Goal: Information Seeking & Learning: Find contact information

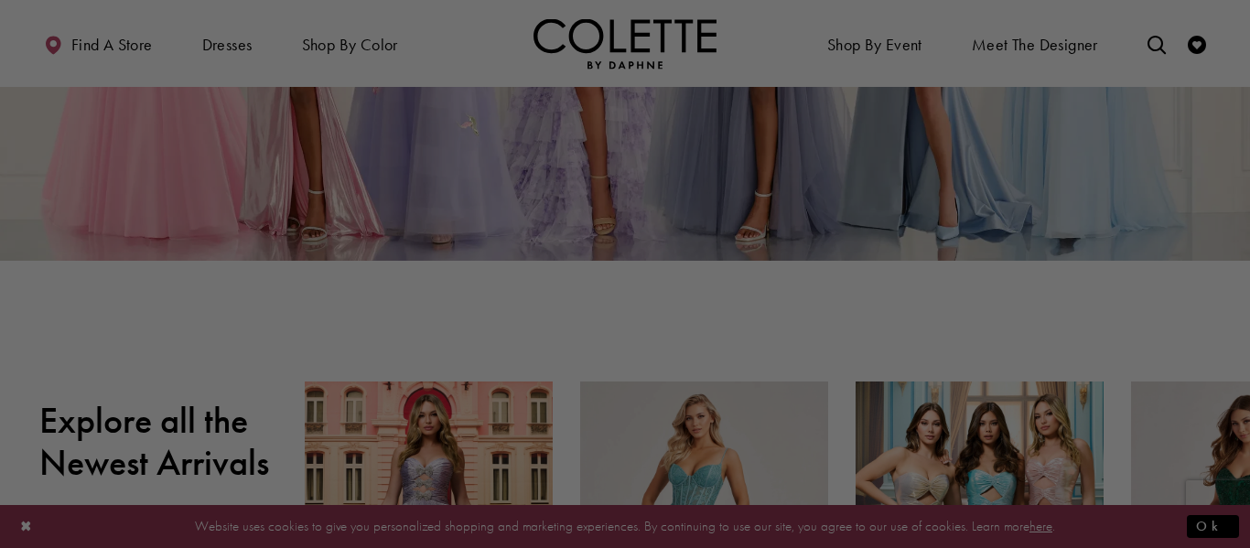
click at [0, 13] on div at bounding box center [631, 276] width 1262 height 553
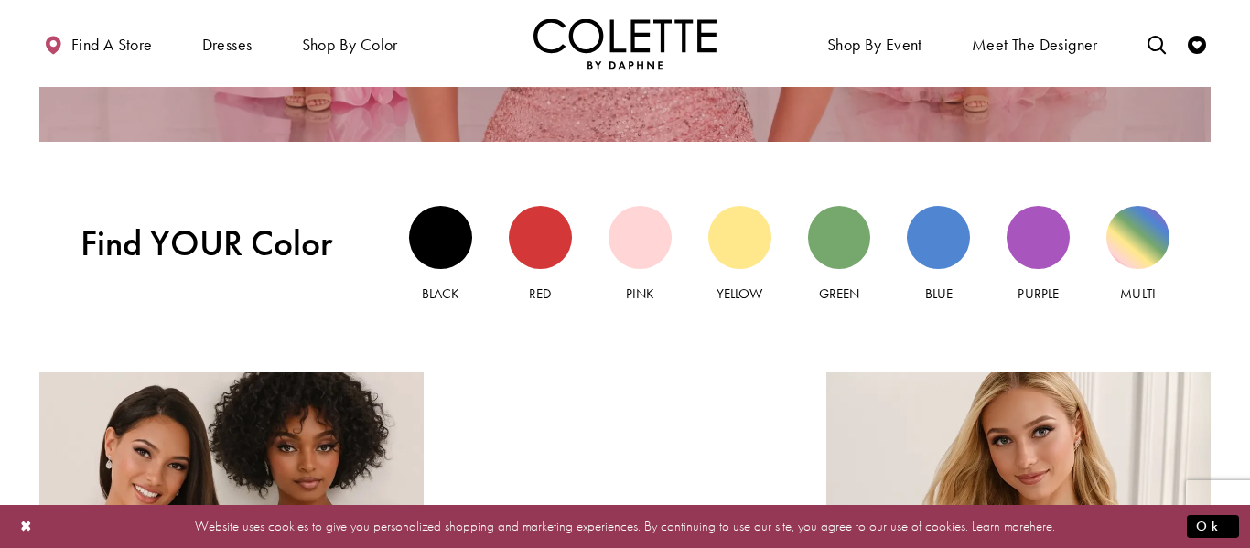
scroll to position [1622, 0]
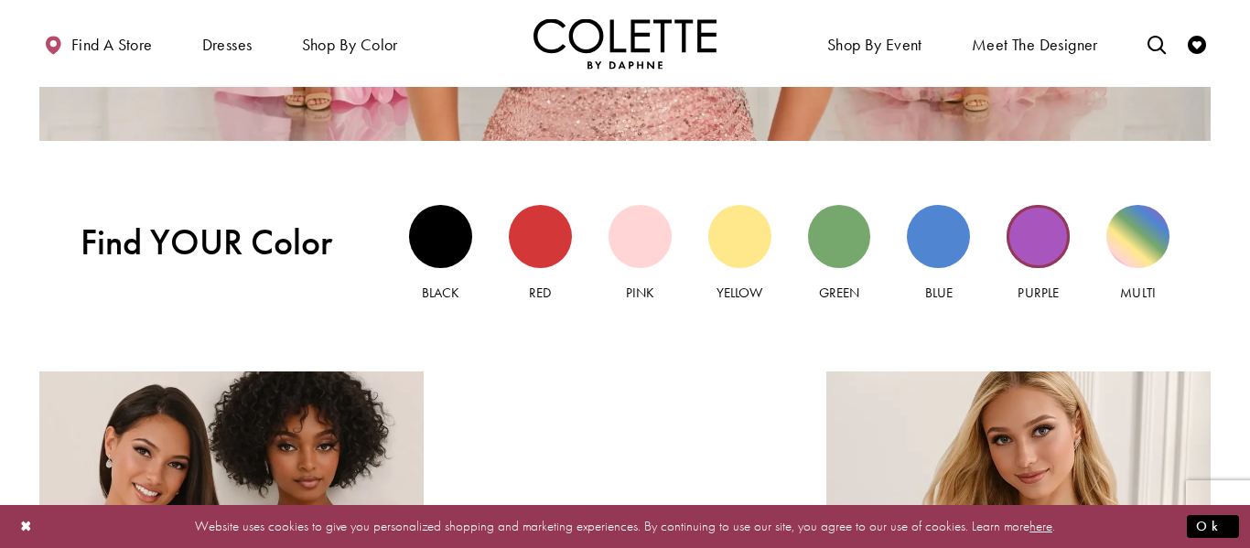
click at [1036, 223] on div "Purple view" at bounding box center [1037, 236] width 63 height 63
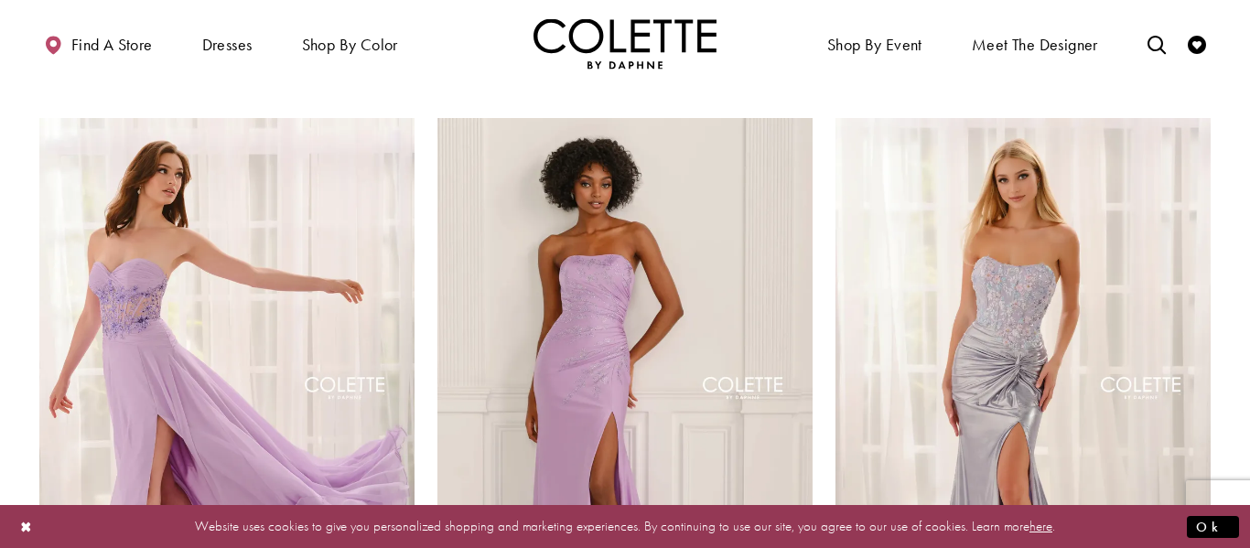
scroll to position [816, 0]
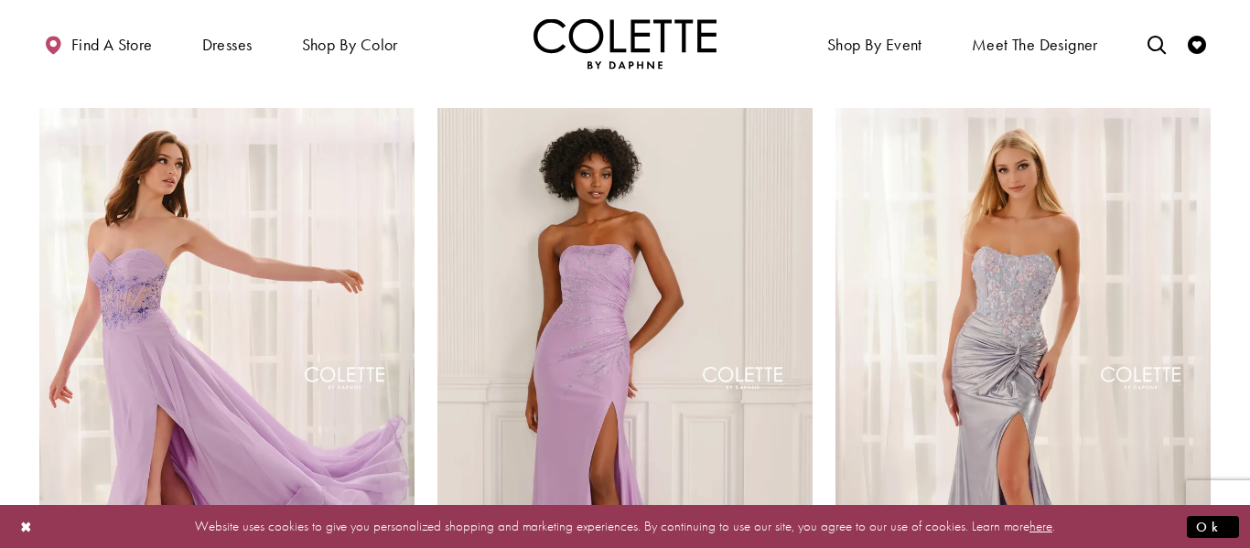
click at [621, 246] on img "Visit Colette by Daphne Style No. CL6117 Page" at bounding box center [624, 380] width 375 height 545
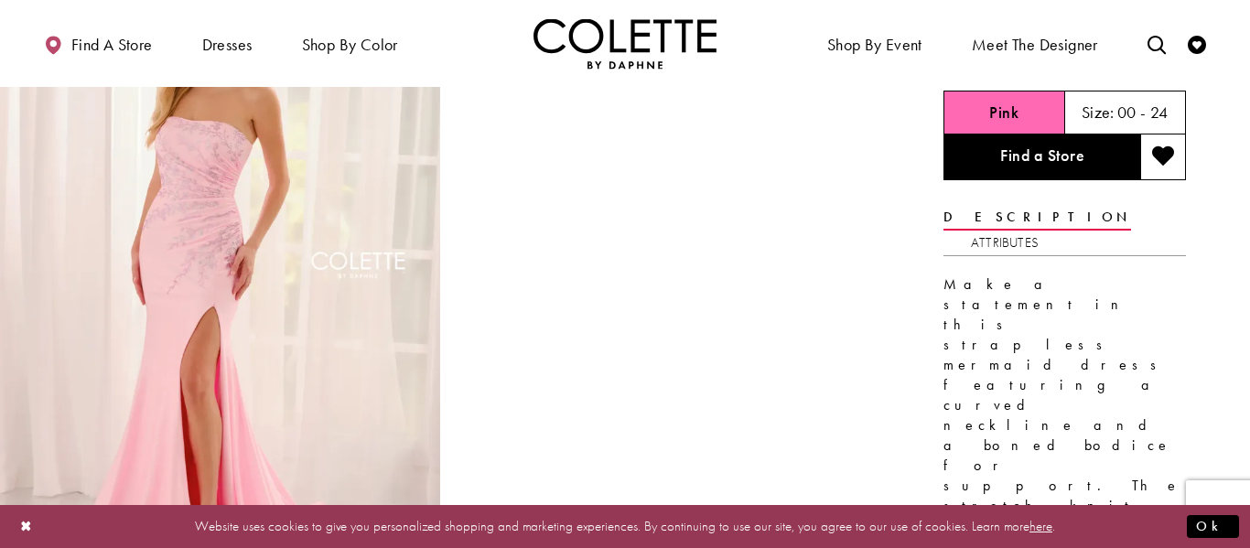
scroll to position [133, 0]
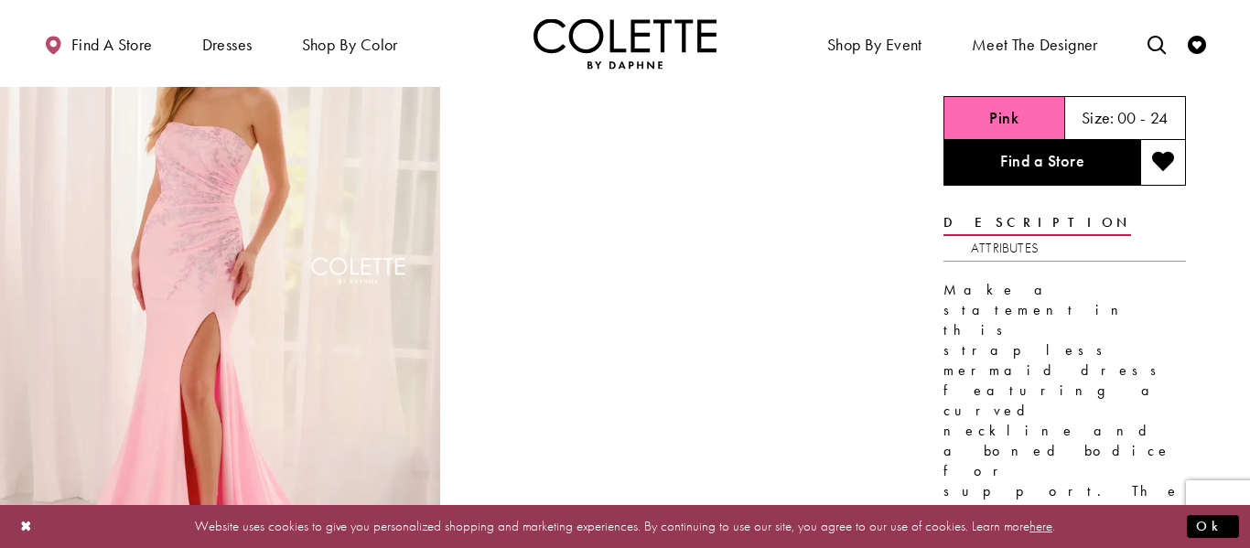
click at [235, 198] on img "Full size Style CL6117 Colette by Daphne #0 default Pink frontface vertical pic…" at bounding box center [220, 284] width 440 height 660
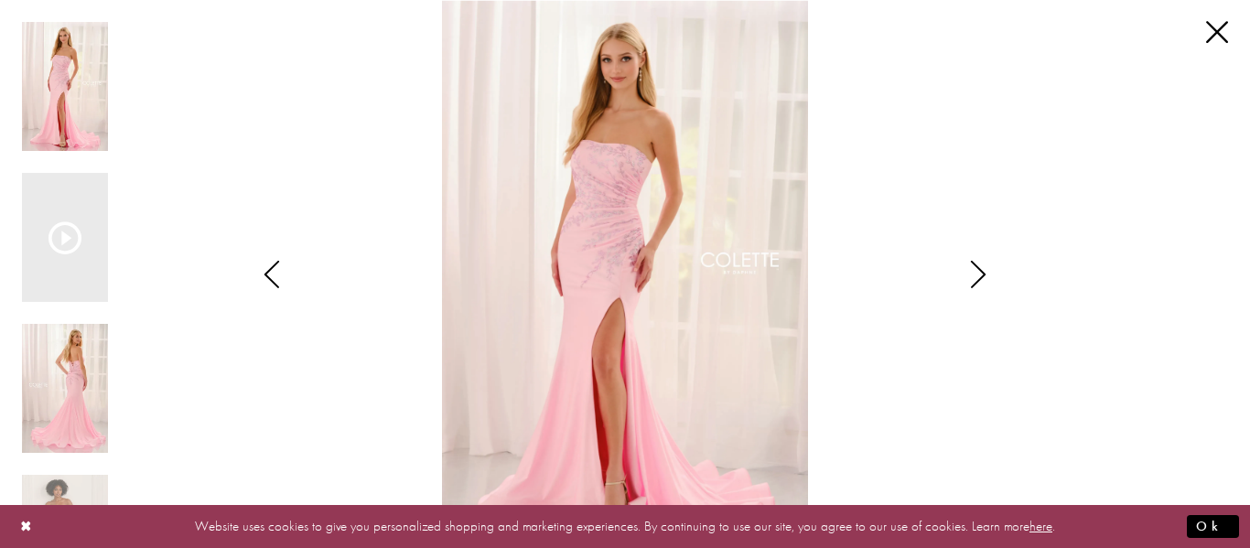
click at [61, 376] on img "Scroll List" at bounding box center [65, 388] width 86 height 129
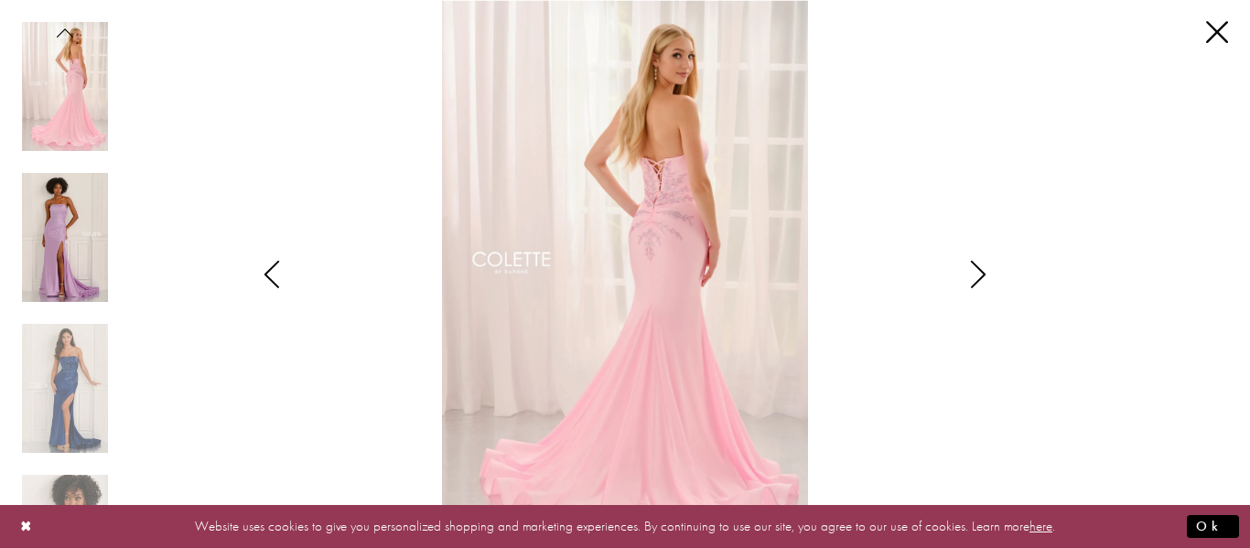
click at [57, 247] on img "Scroll List" at bounding box center [65, 237] width 86 height 129
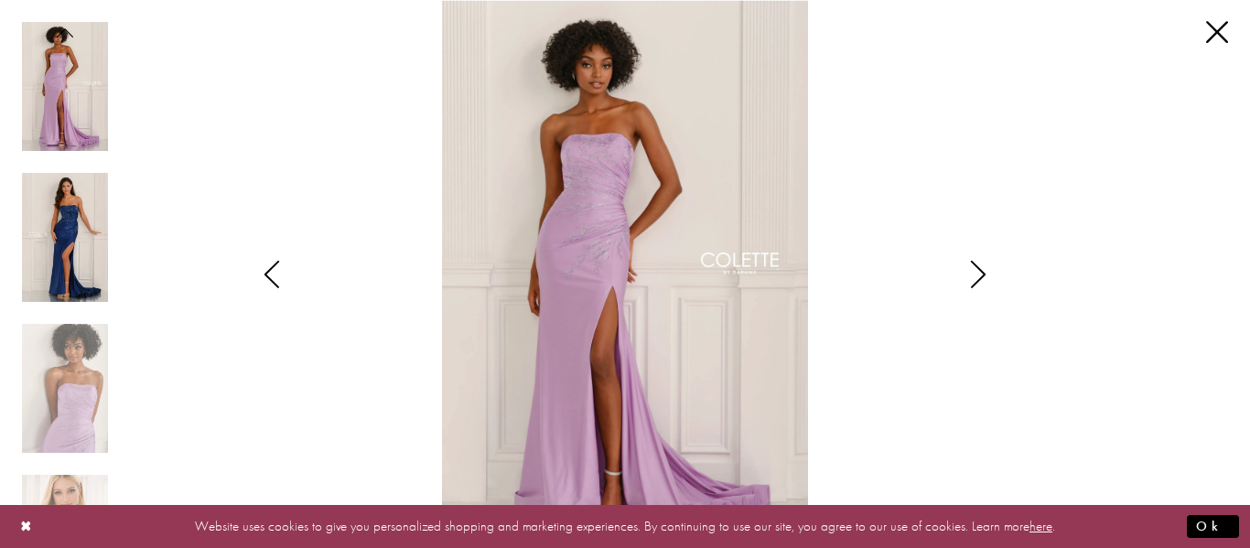
click at [68, 274] on img "Scroll List" at bounding box center [65, 237] width 86 height 129
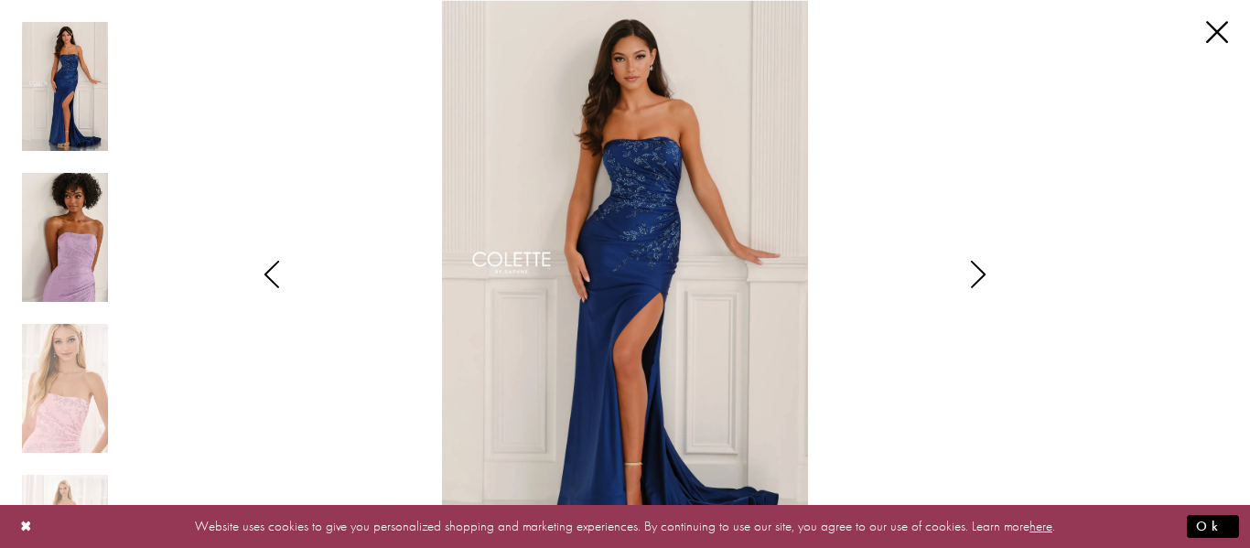
click at [68, 277] on img "Scroll List" at bounding box center [65, 237] width 86 height 129
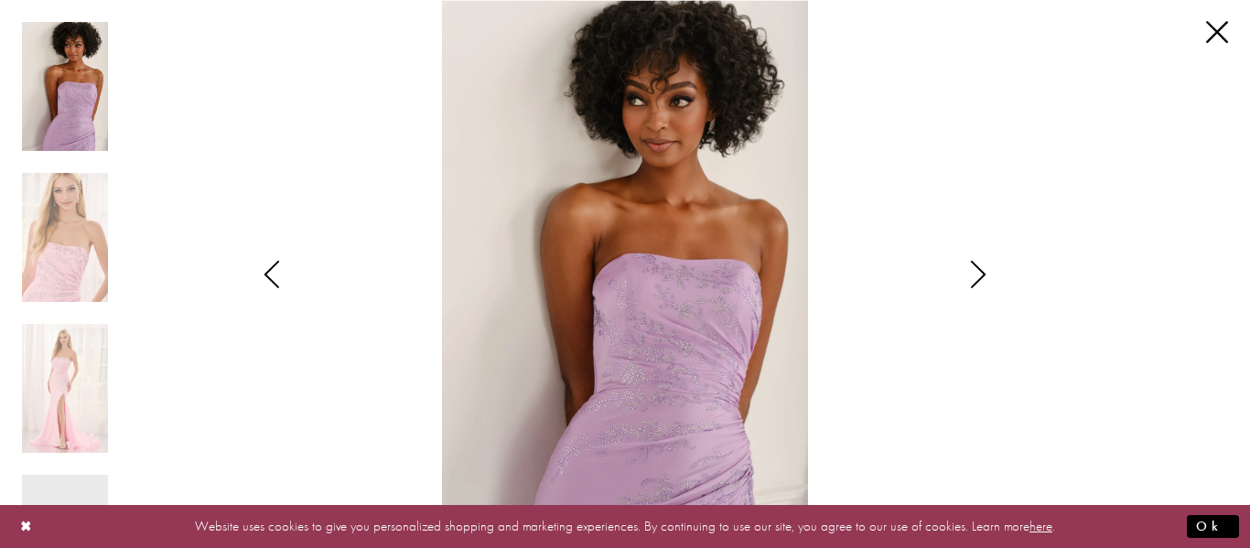
click at [74, 70] on img "Scroll List" at bounding box center [65, 86] width 86 height 129
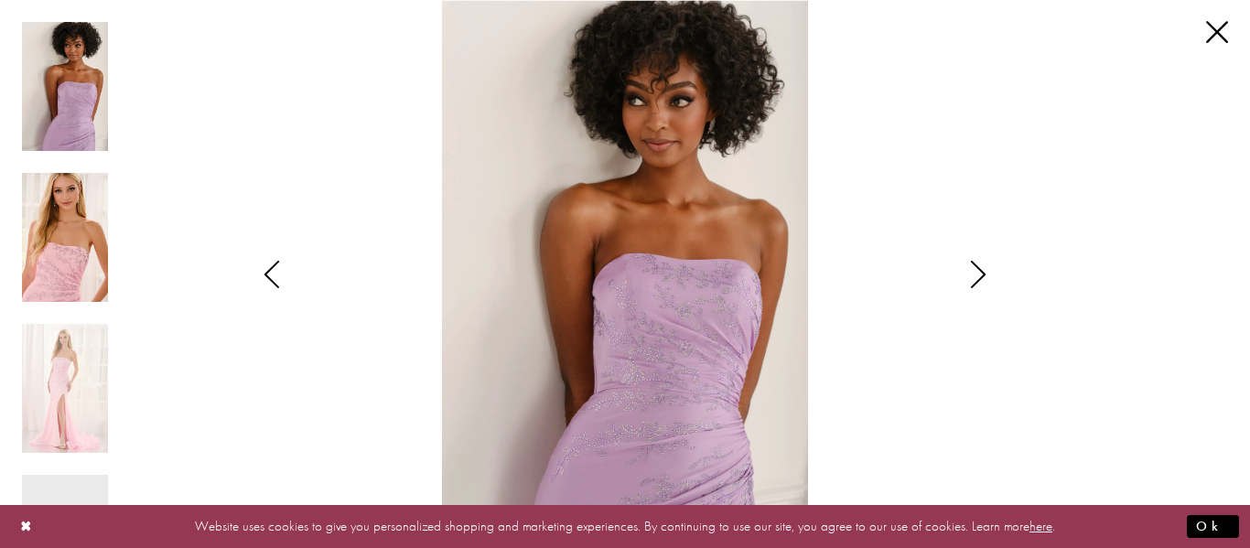
click at [71, 177] on img "Scroll List" at bounding box center [65, 237] width 86 height 129
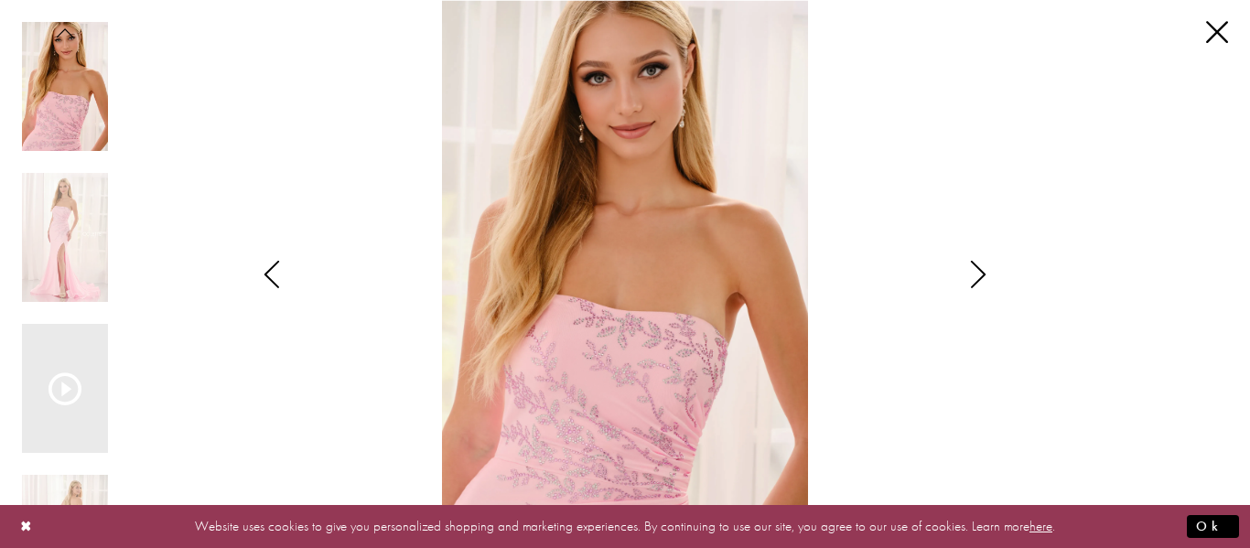
click at [47, 467] on div "Scroll List" at bounding box center [65, 399] width 86 height 151
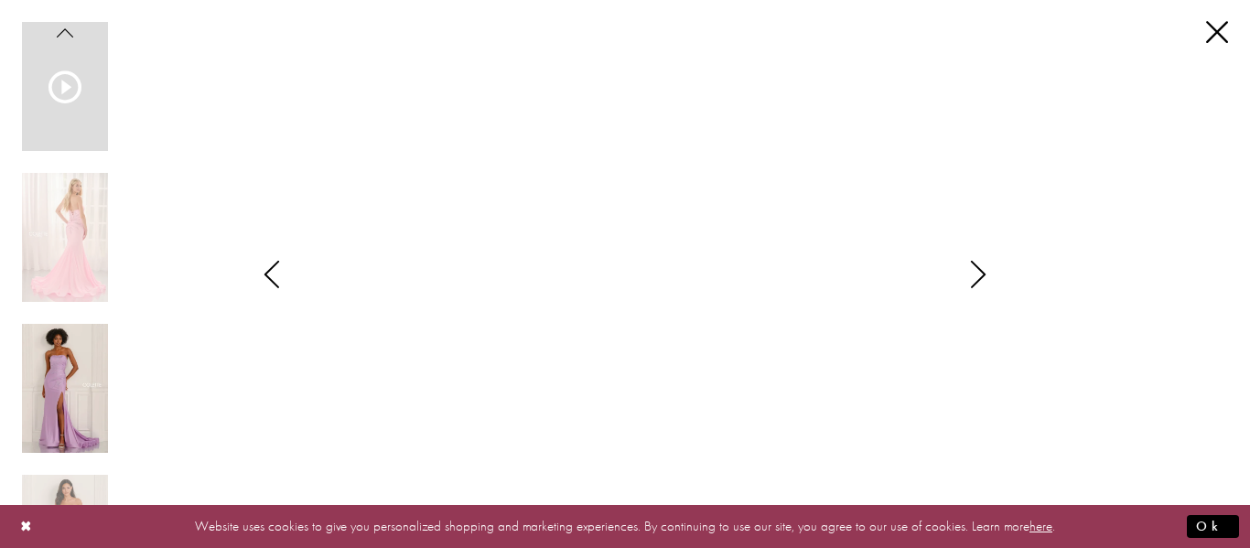
click at [63, 382] on img "Scroll List" at bounding box center [65, 388] width 86 height 129
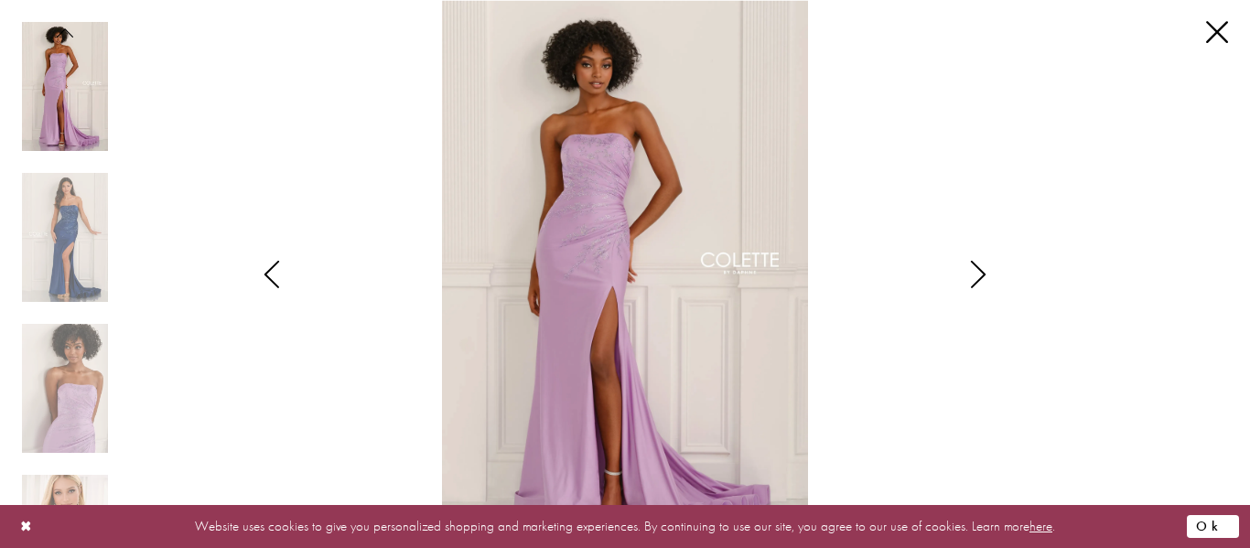
click at [1221, 525] on button "Ok" at bounding box center [1212, 526] width 52 height 23
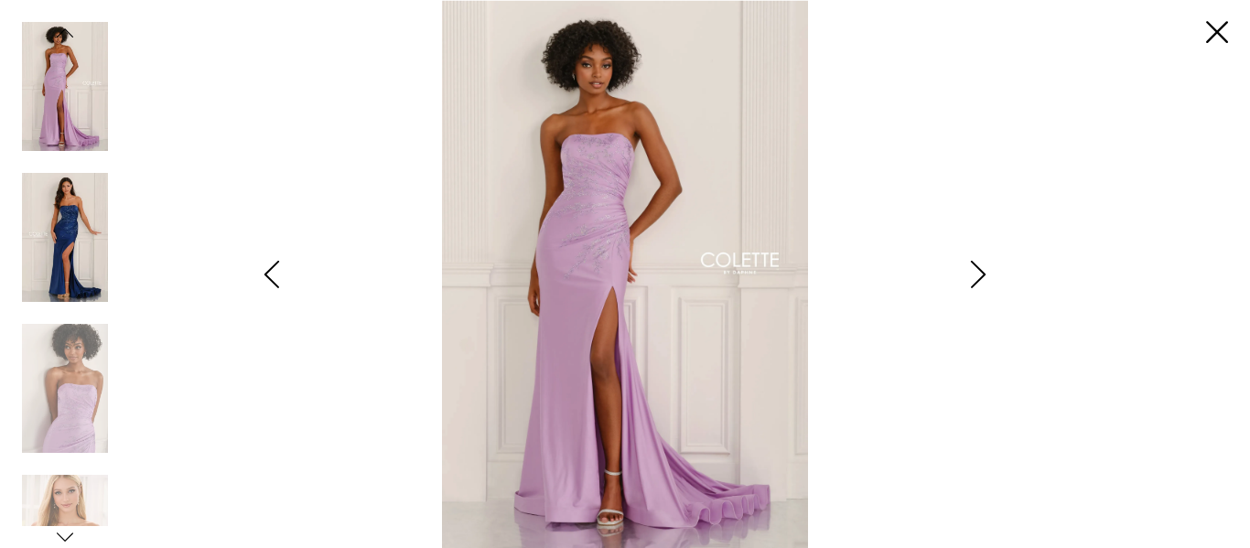
click at [27, 187] on img "Scroll List" at bounding box center [65, 237] width 86 height 129
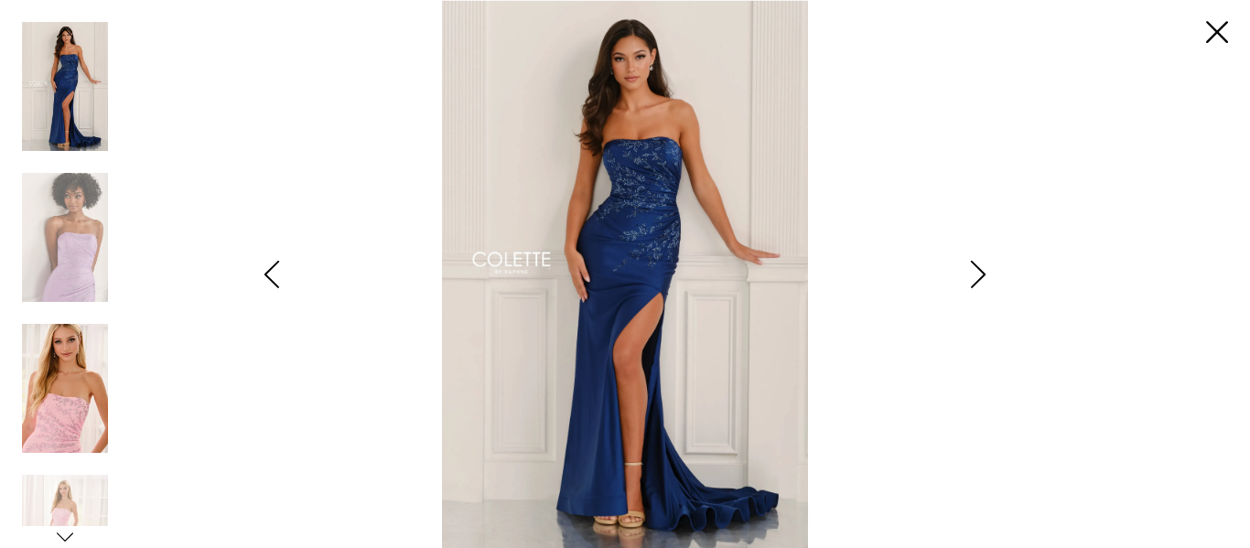
click at [45, 421] on img "Scroll List" at bounding box center [65, 388] width 86 height 129
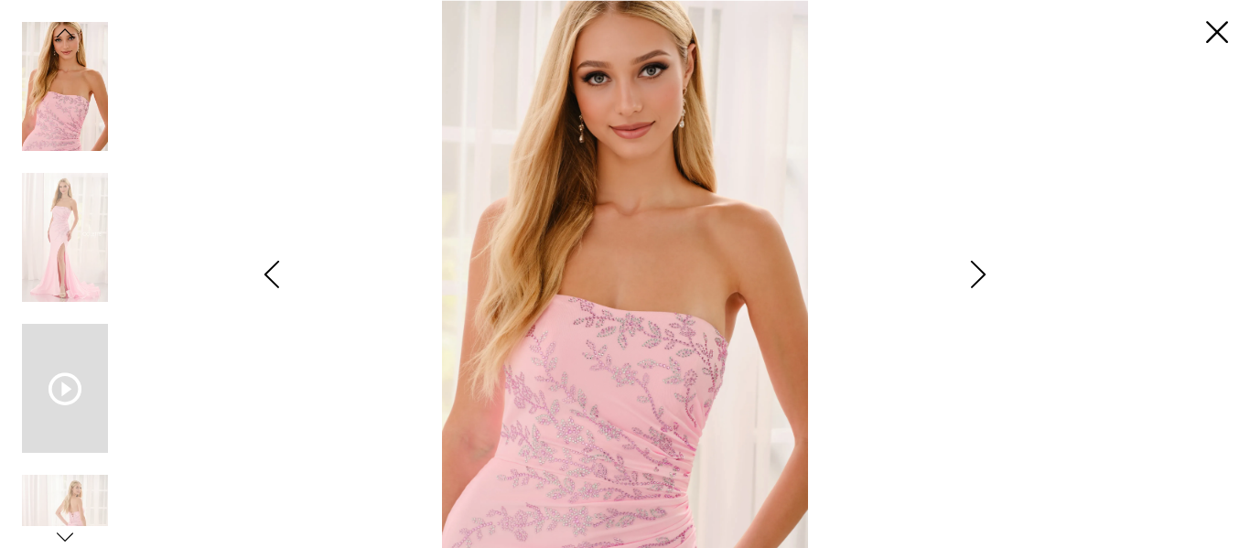
click at [45, 422] on div "Scroll List" at bounding box center [65, 388] width 86 height 129
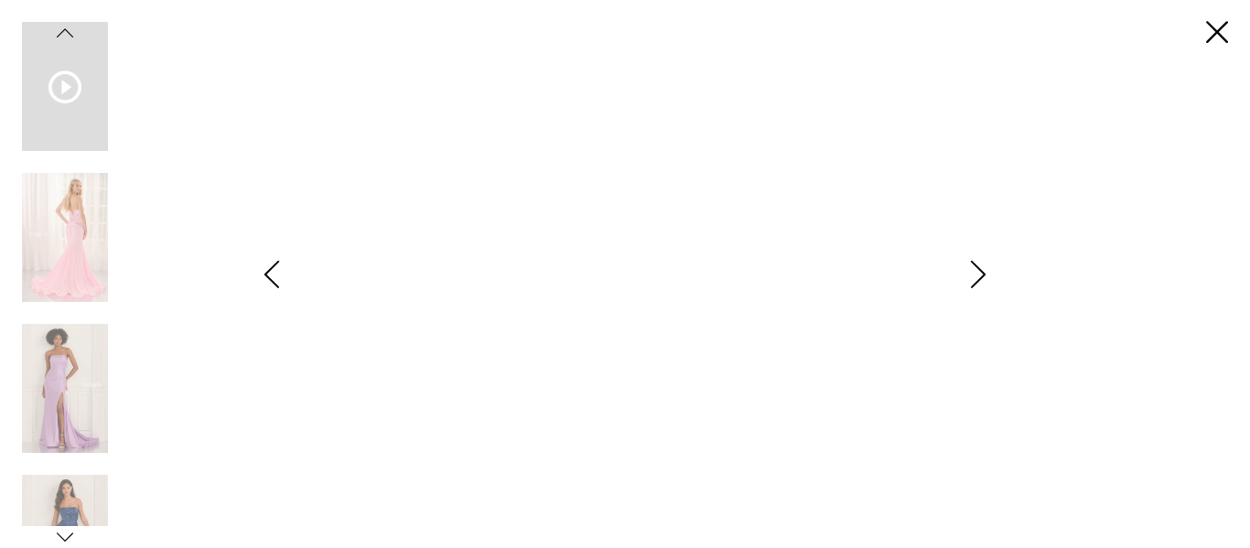
click at [45, 422] on img "Scroll List" at bounding box center [65, 388] width 86 height 129
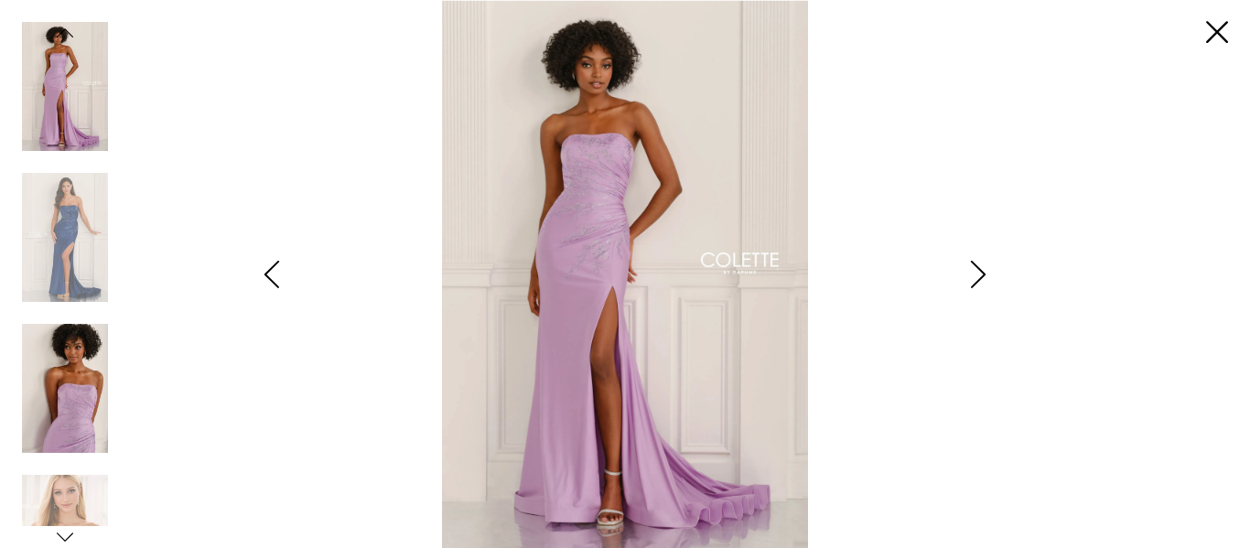
click at [51, 415] on img "Scroll List" at bounding box center [65, 388] width 86 height 129
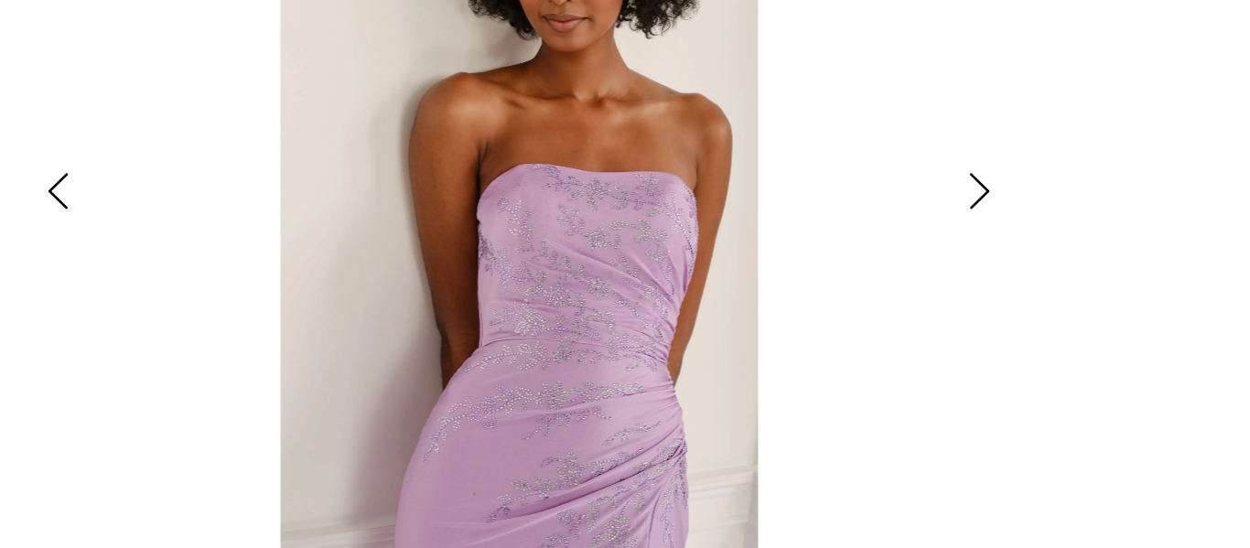
scroll to position [124, 0]
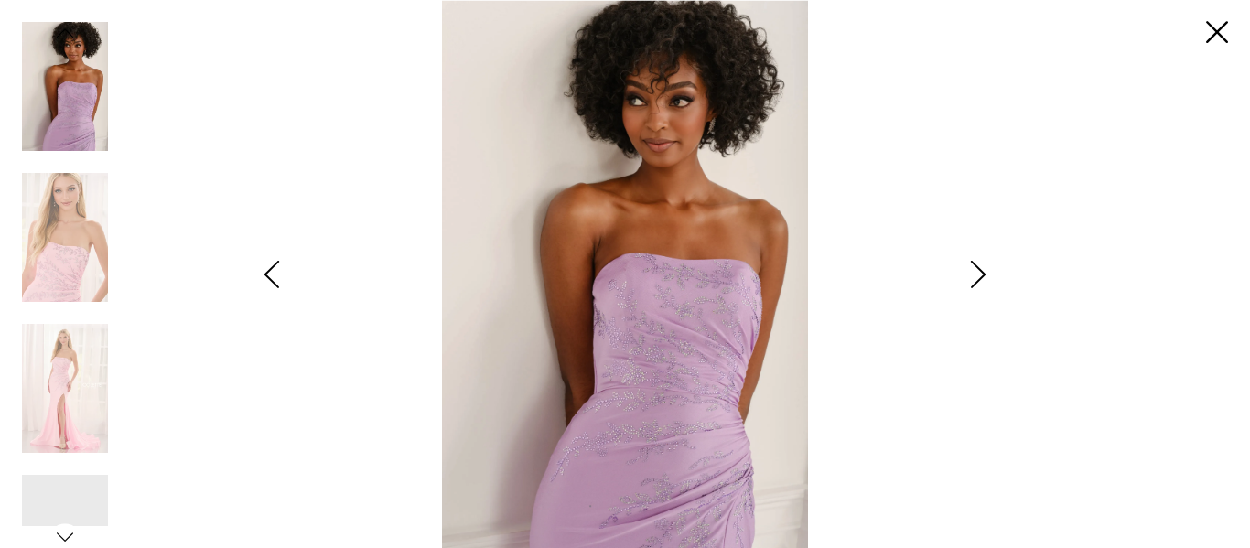
click at [839, 234] on img "Scroll List" at bounding box center [625, 274] width 660 height 548
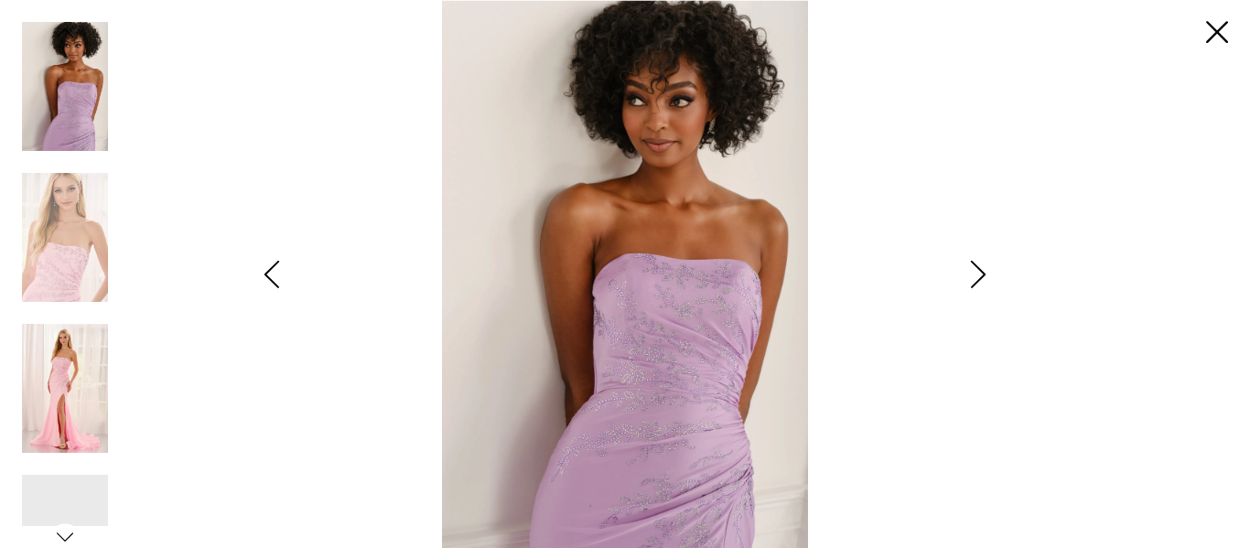
click at [95, 380] on img "Scroll List" at bounding box center [65, 388] width 86 height 129
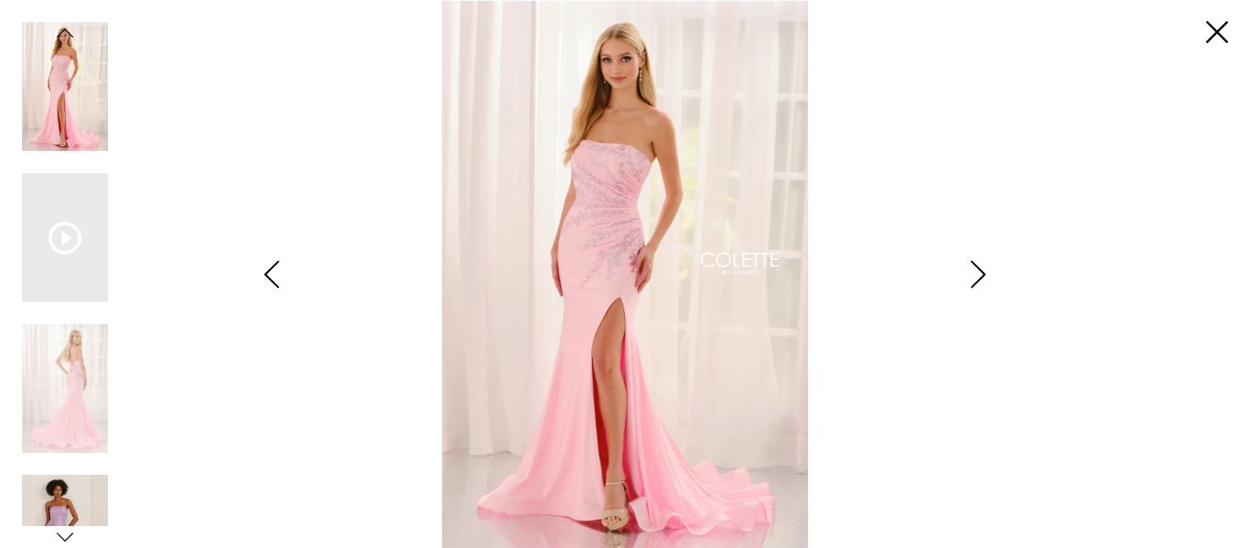
click at [60, 499] on img "Scroll List" at bounding box center [65, 539] width 86 height 129
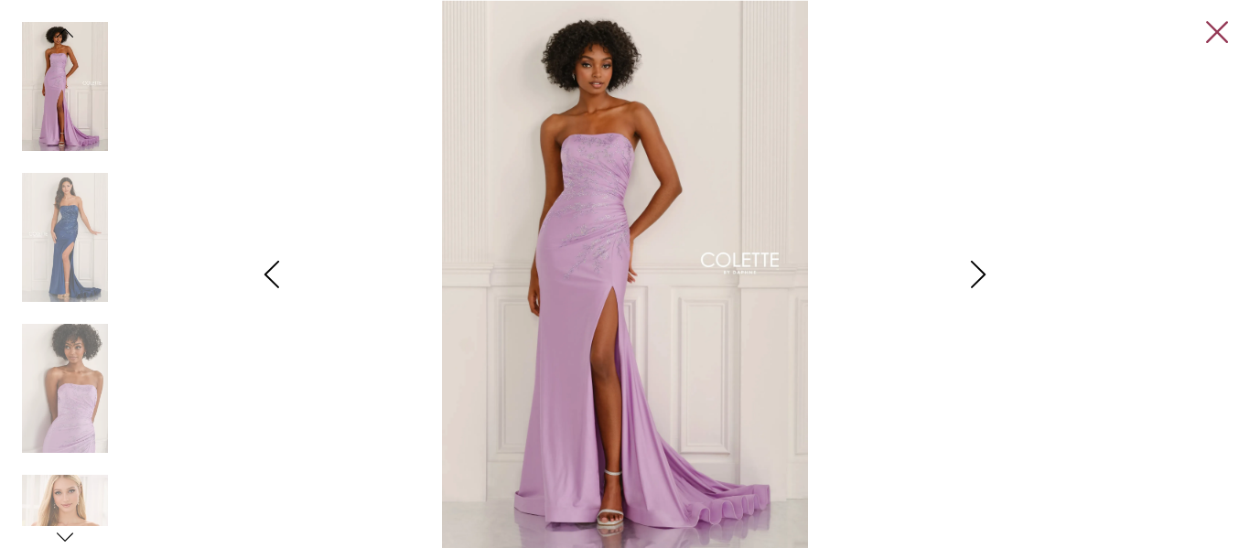
click at [1222, 24] on link "Close" at bounding box center [1217, 33] width 22 height 22
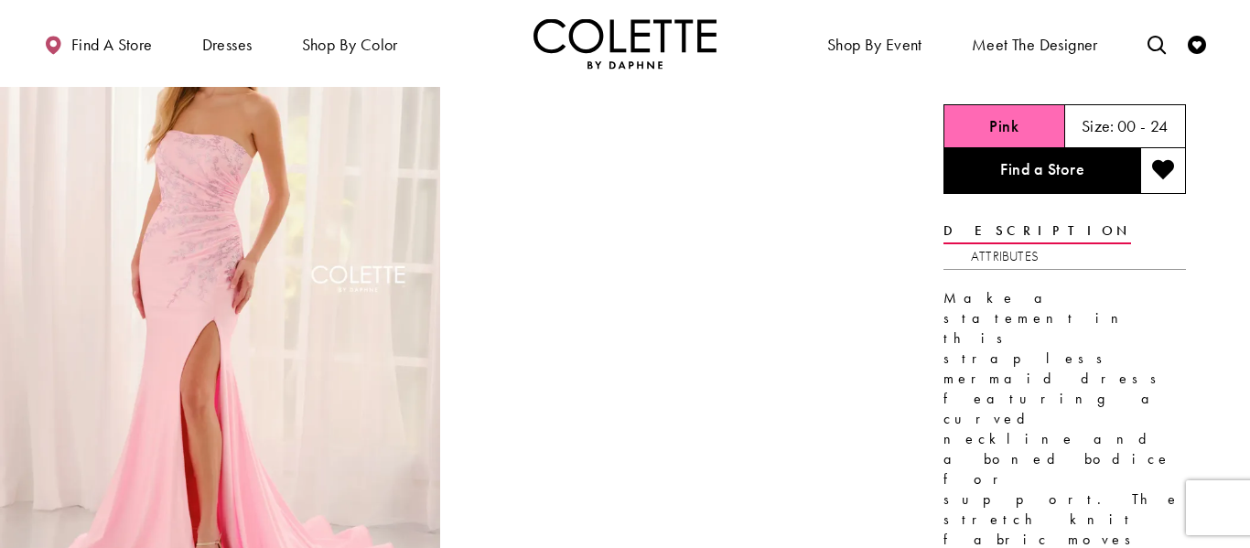
scroll to position [0, 0]
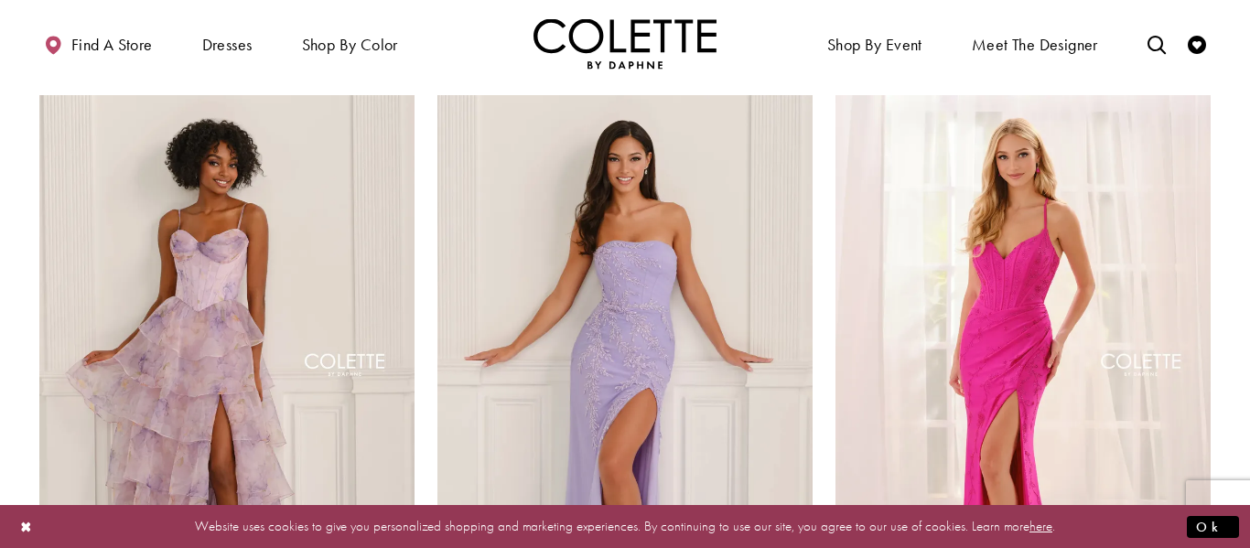
scroll to position [1508, 0]
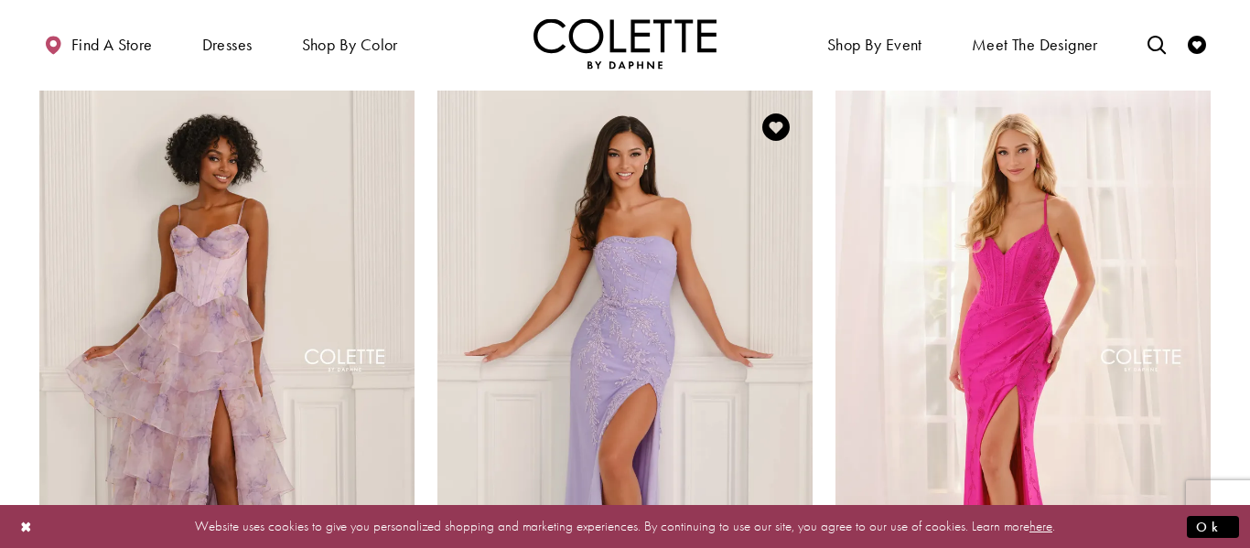
click at [628, 270] on img "Visit Colette by Daphne Style No. CL6125 Page" at bounding box center [624, 363] width 375 height 545
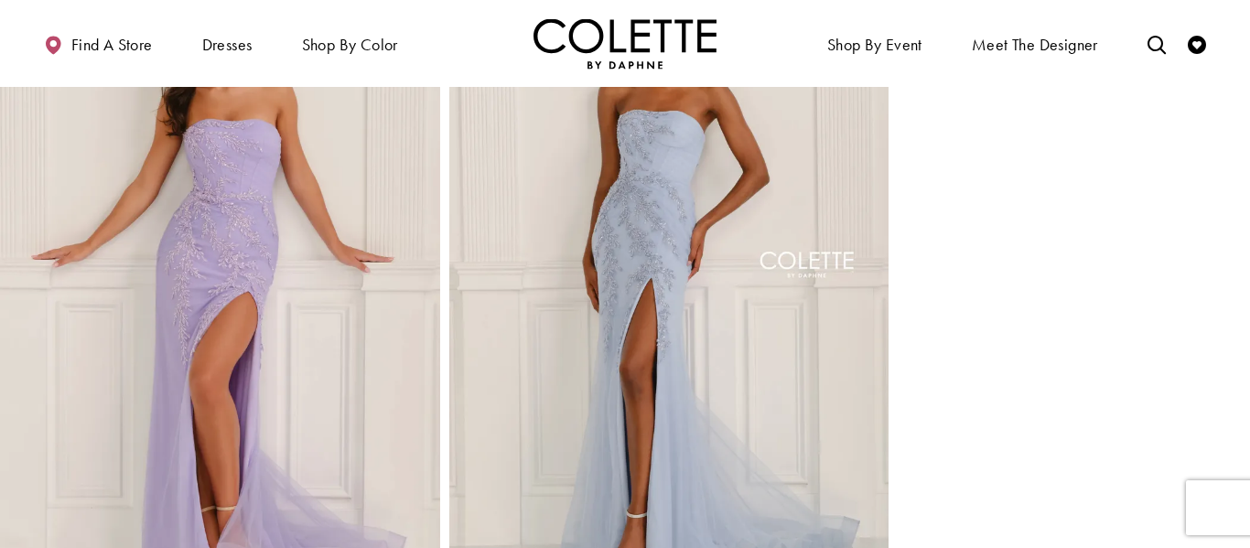
scroll to position [1474, 0]
click at [309, 240] on img "Full size Style CL6125 Colette by Daphne #4 Lilac frontface vertical picture" at bounding box center [220, 281] width 440 height 660
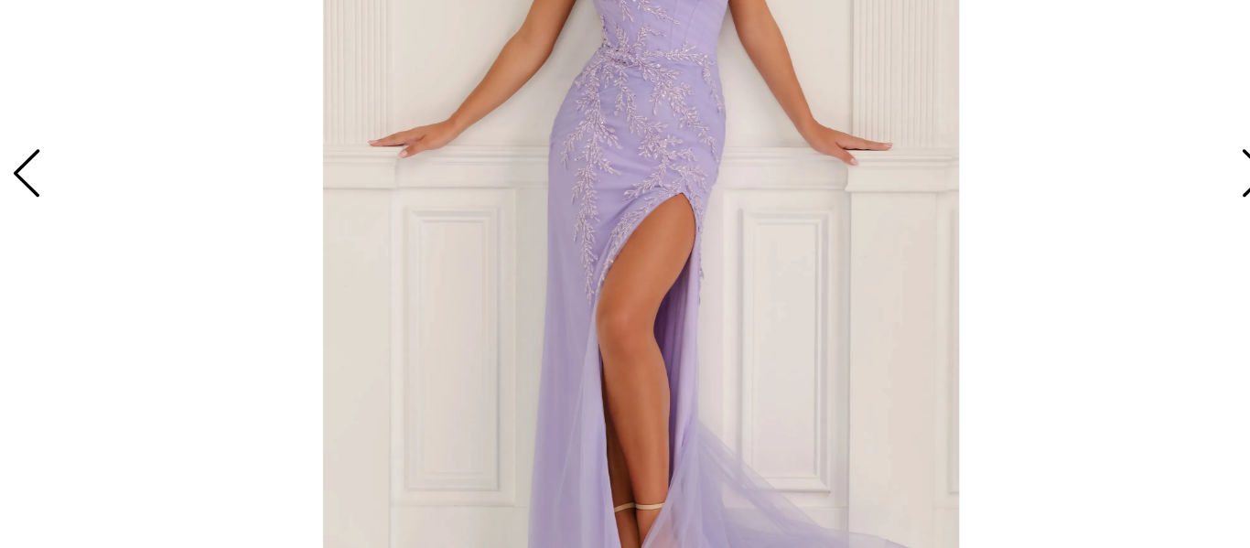
scroll to position [1471, 0]
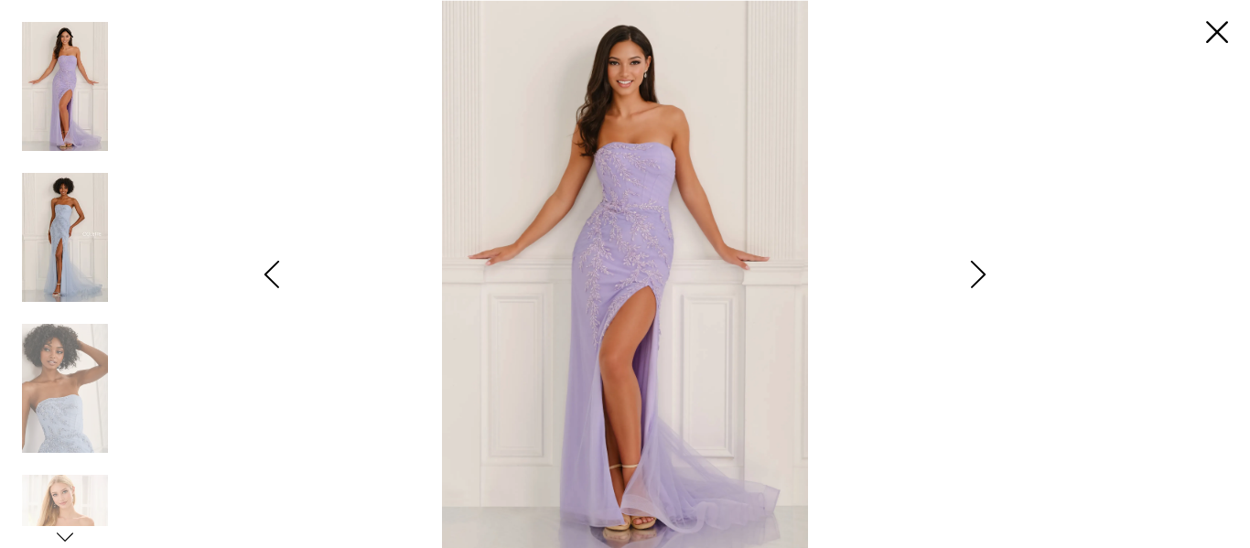
click at [107, 218] on img "Scroll List" at bounding box center [65, 237] width 86 height 129
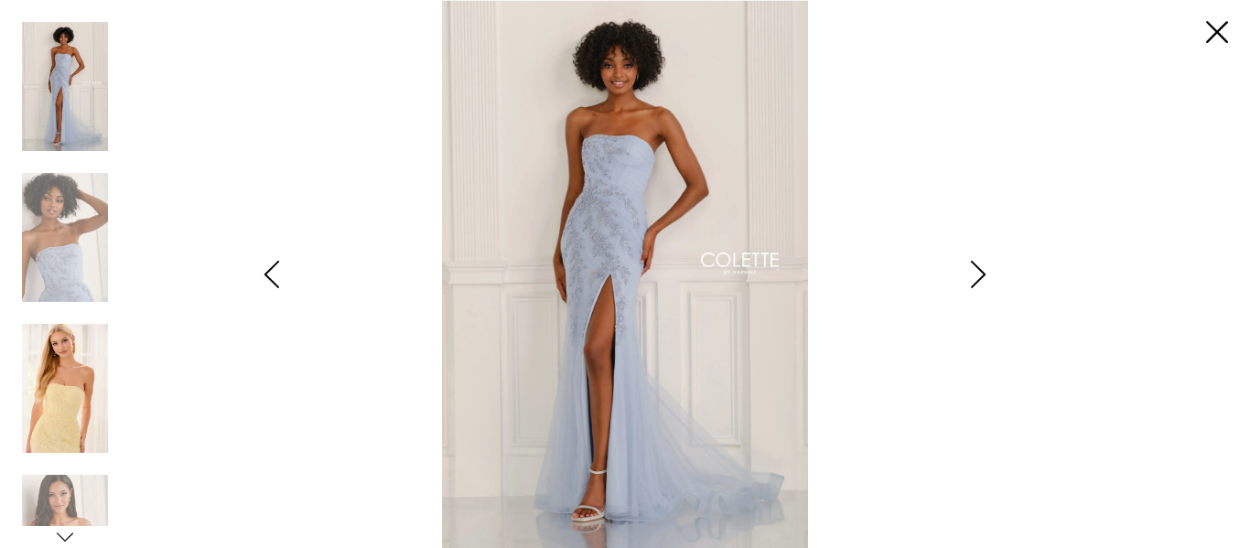
click at [78, 383] on img "Scroll List" at bounding box center [65, 388] width 86 height 129
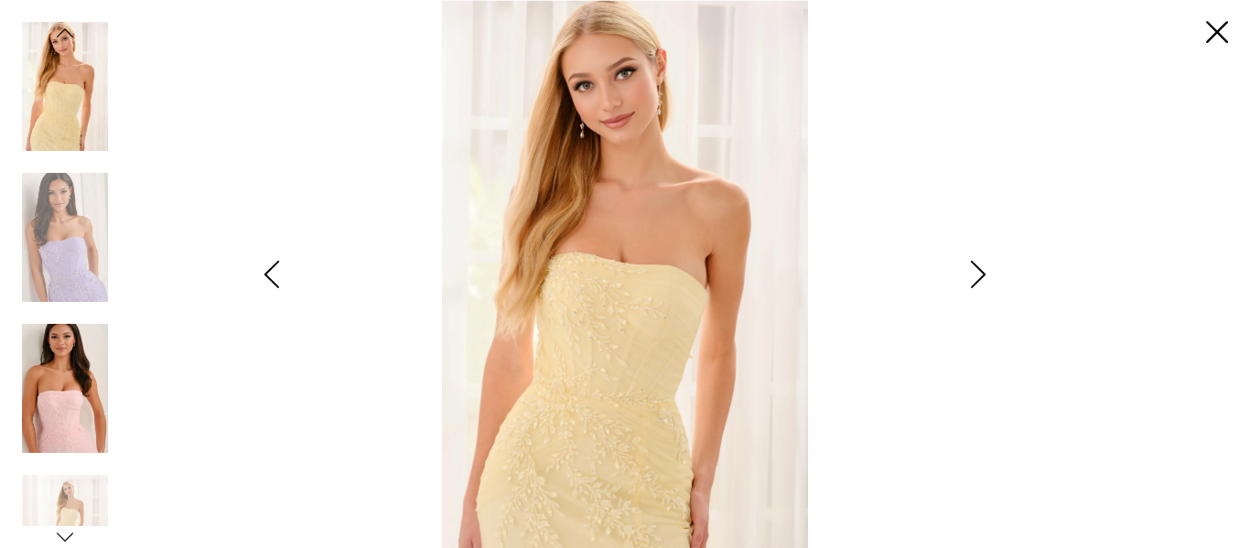
click at [88, 349] on img "Scroll List" at bounding box center [65, 388] width 86 height 129
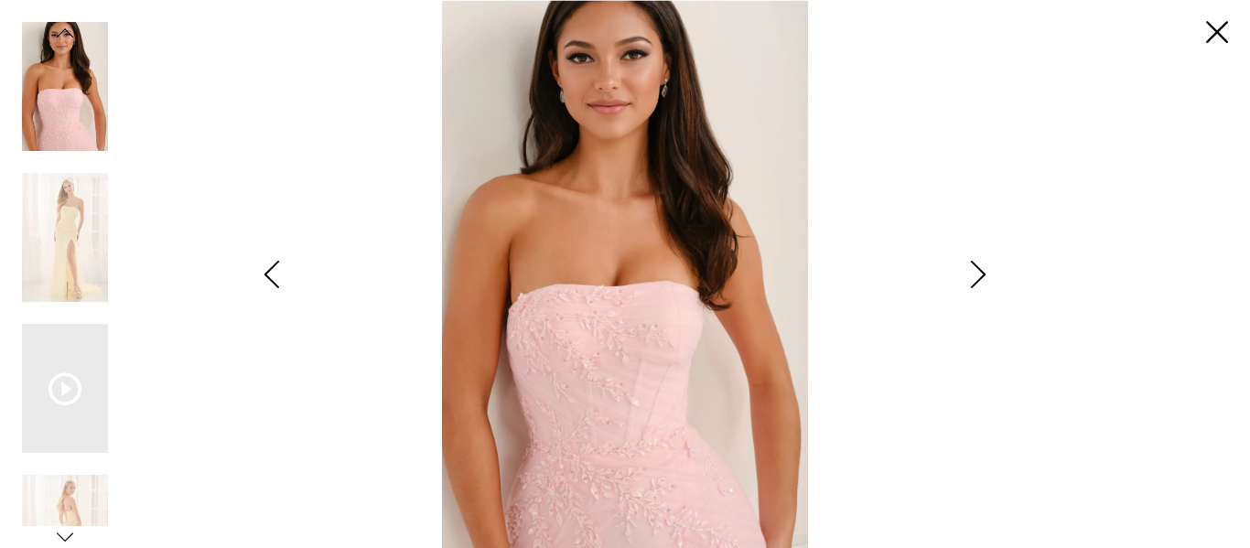
click at [58, 540] on icon "Style CL6125 Colette by Daphne Views dialog" at bounding box center [65, 537] width 16 height 16
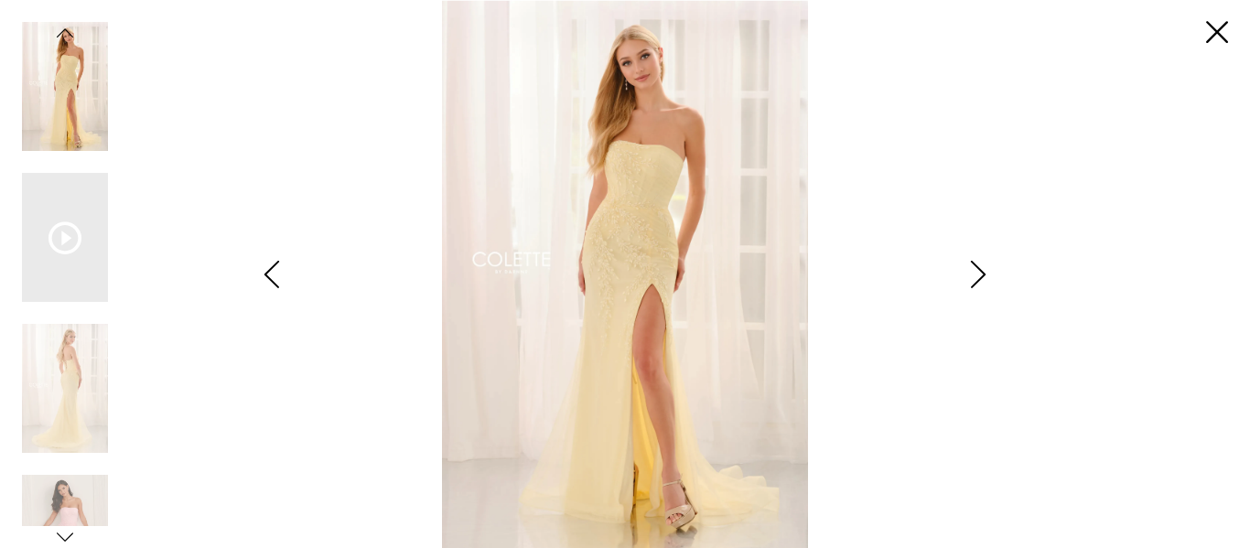
click at [69, 539] on icon "Style CL6125 Colette by Daphne Views dialog" at bounding box center [65, 537] width 16 height 16
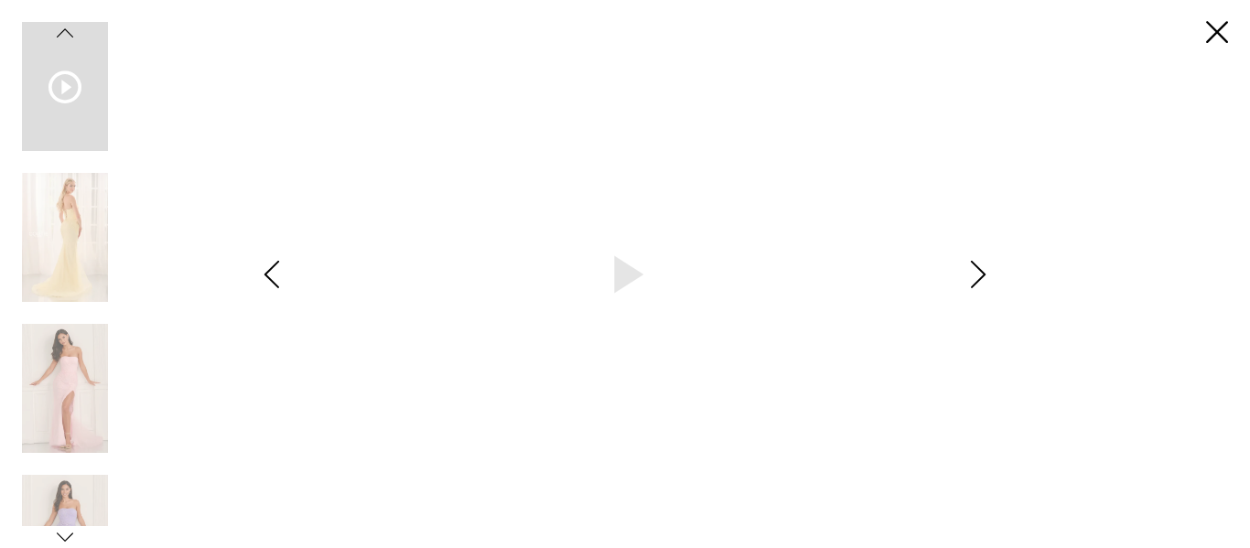
click at [69, 539] on icon "Style CL6125 Colette by Daphne Views dialog" at bounding box center [65, 537] width 16 height 16
click at [64, 521] on img "Scroll List" at bounding box center [65, 539] width 86 height 129
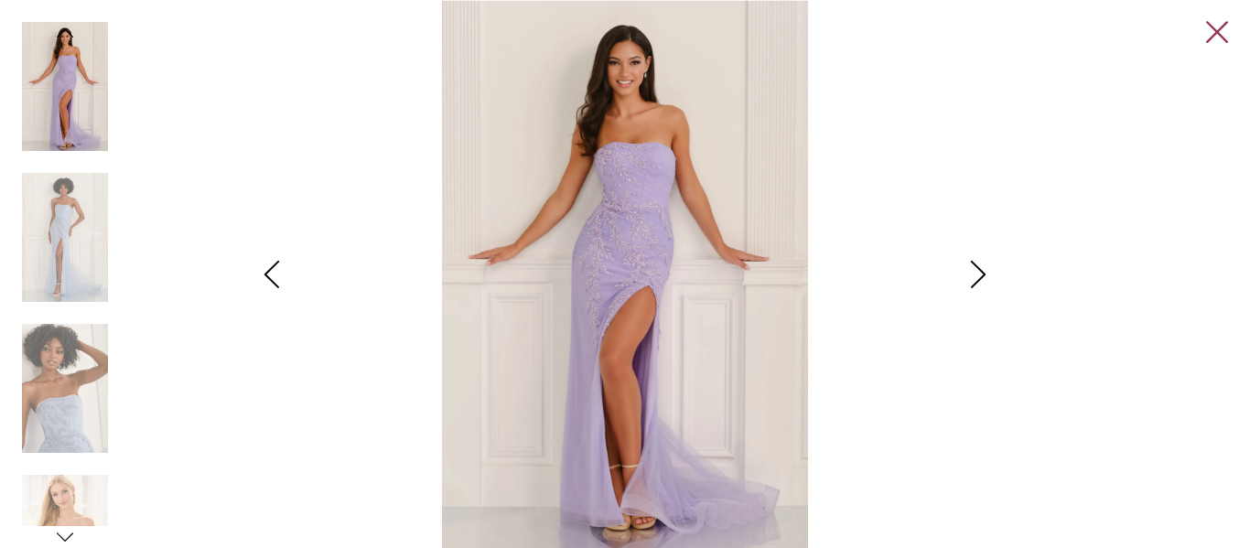
click at [1220, 28] on link "Close" at bounding box center [1217, 33] width 22 height 22
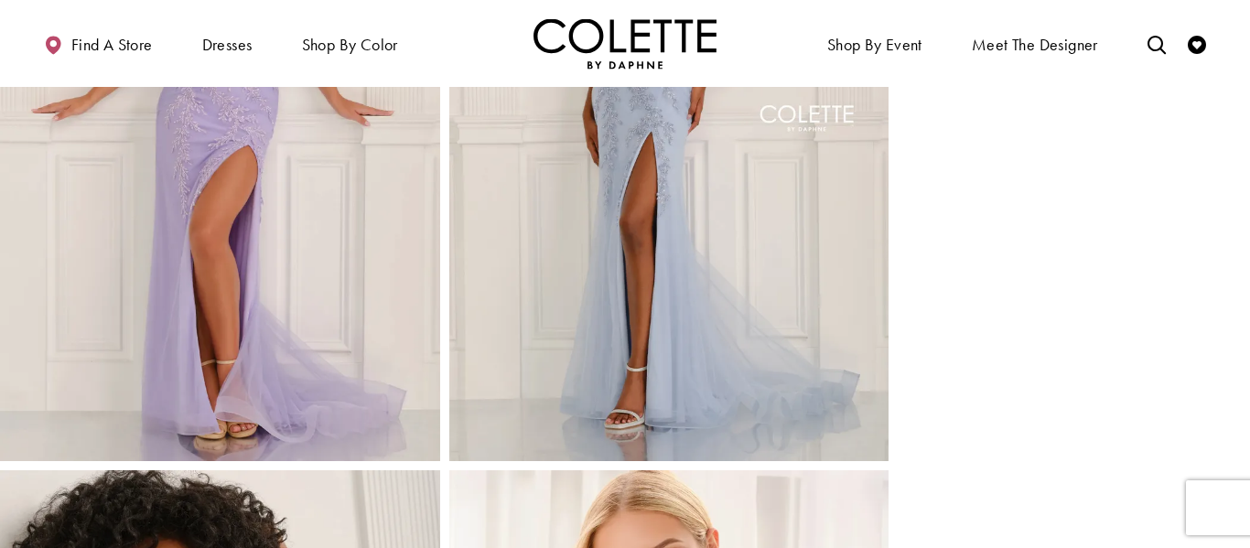
scroll to position [0, 0]
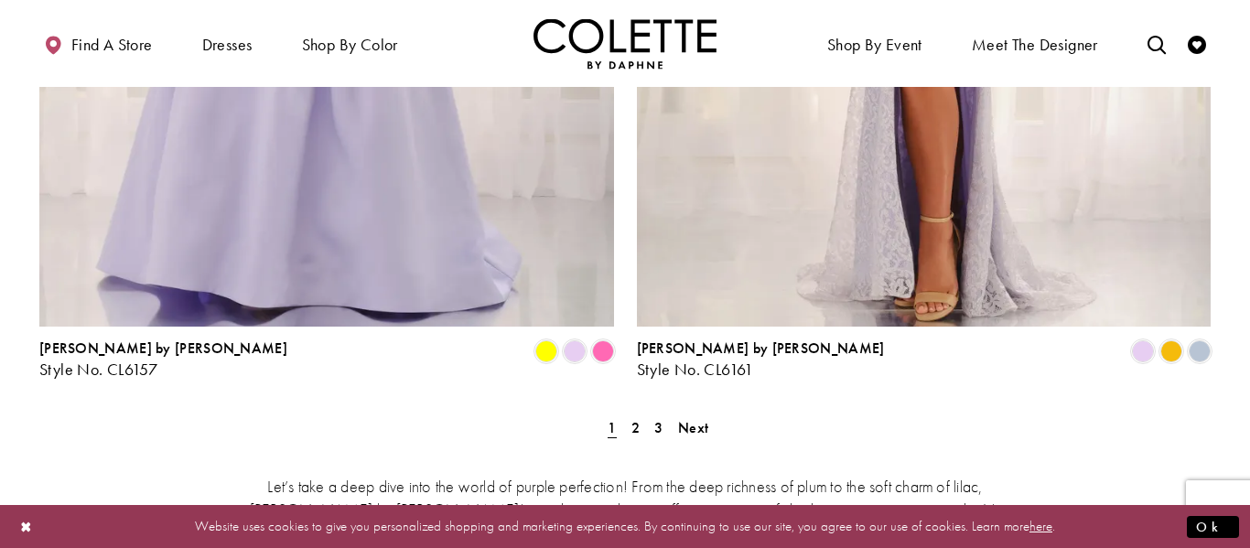
scroll to position [3455, 0]
click at [637, 419] on span "2" at bounding box center [635, 428] width 8 height 19
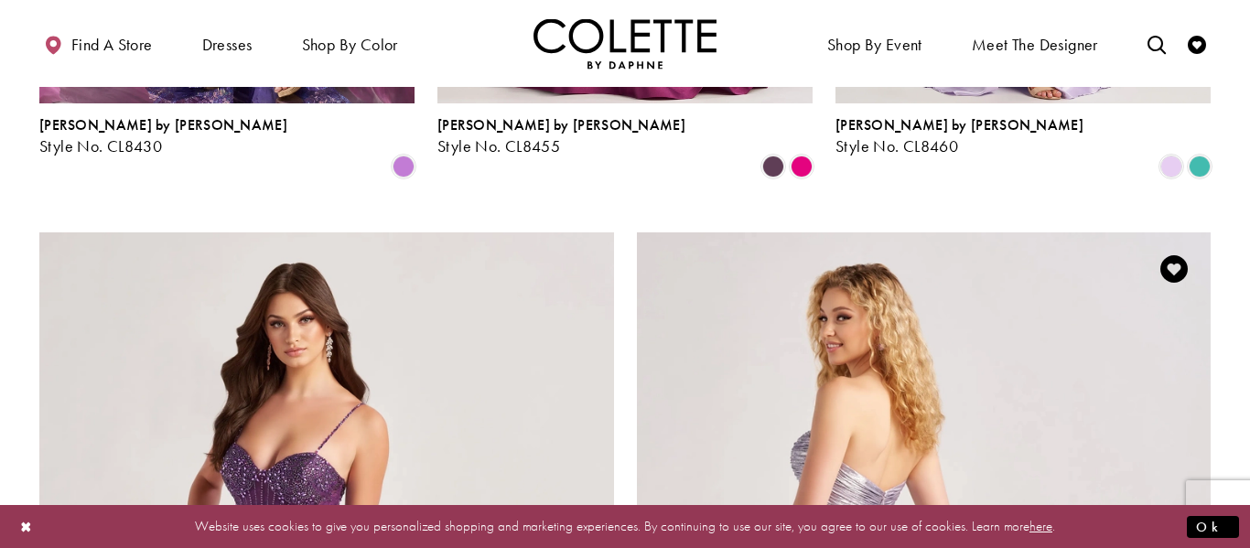
scroll to position [2724, 0]
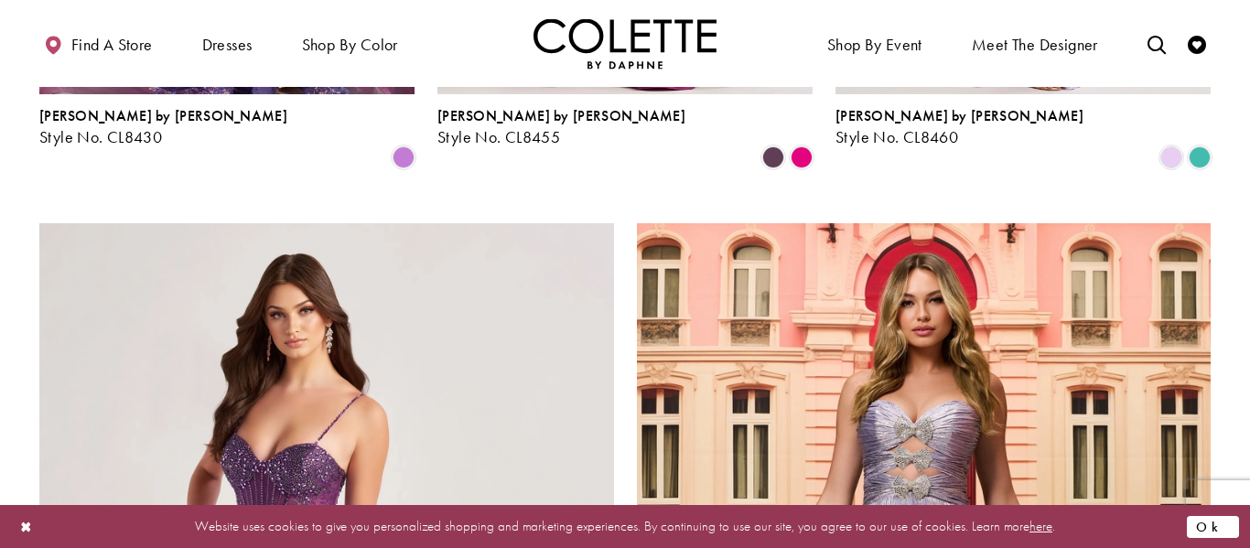
click at [1222, 523] on button "Ok" at bounding box center [1212, 526] width 52 height 23
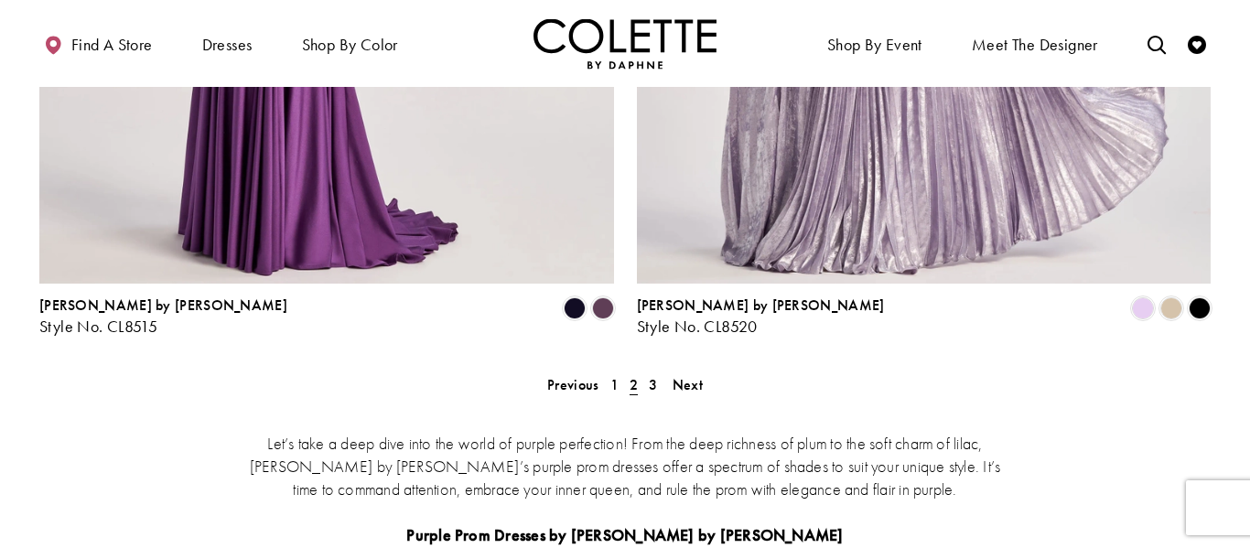
scroll to position [3514, 0]
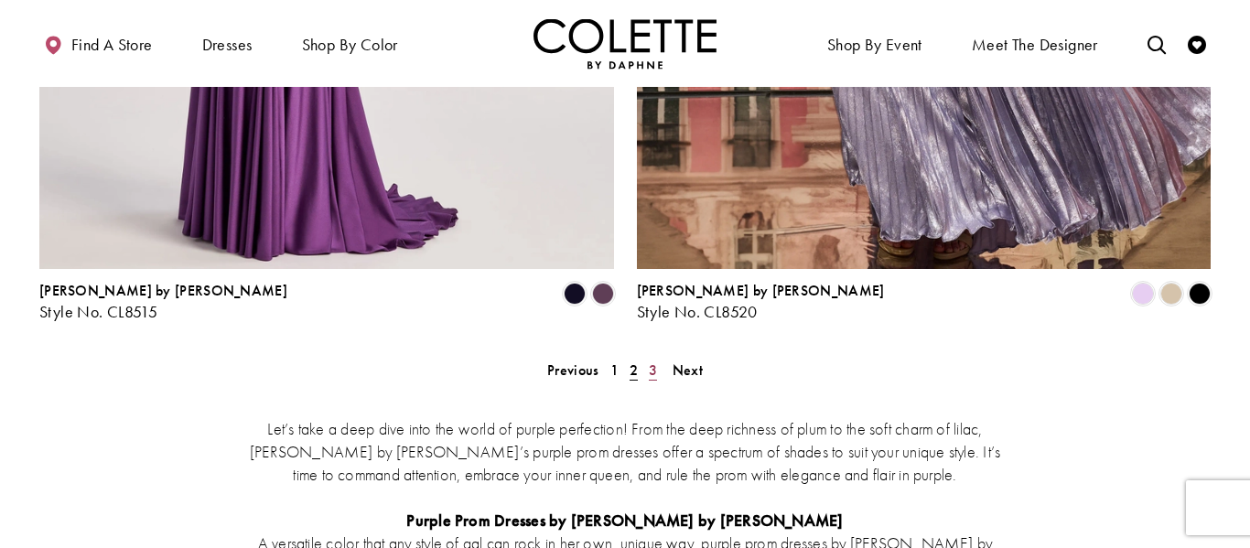
click at [649, 360] on span "3" at bounding box center [653, 369] width 8 height 19
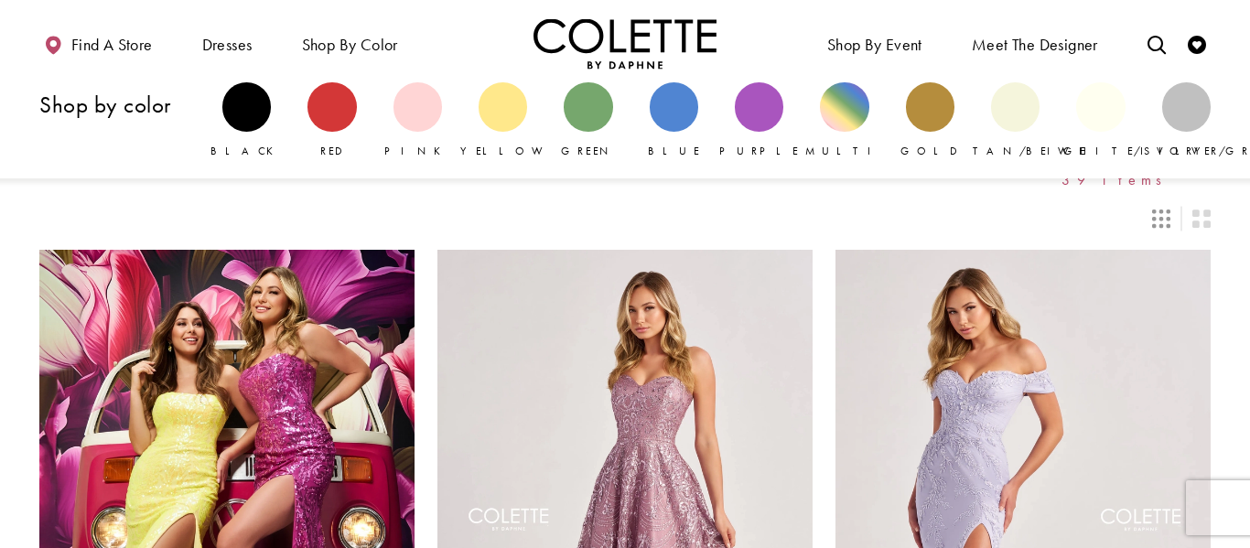
scroll to position [2, 0]
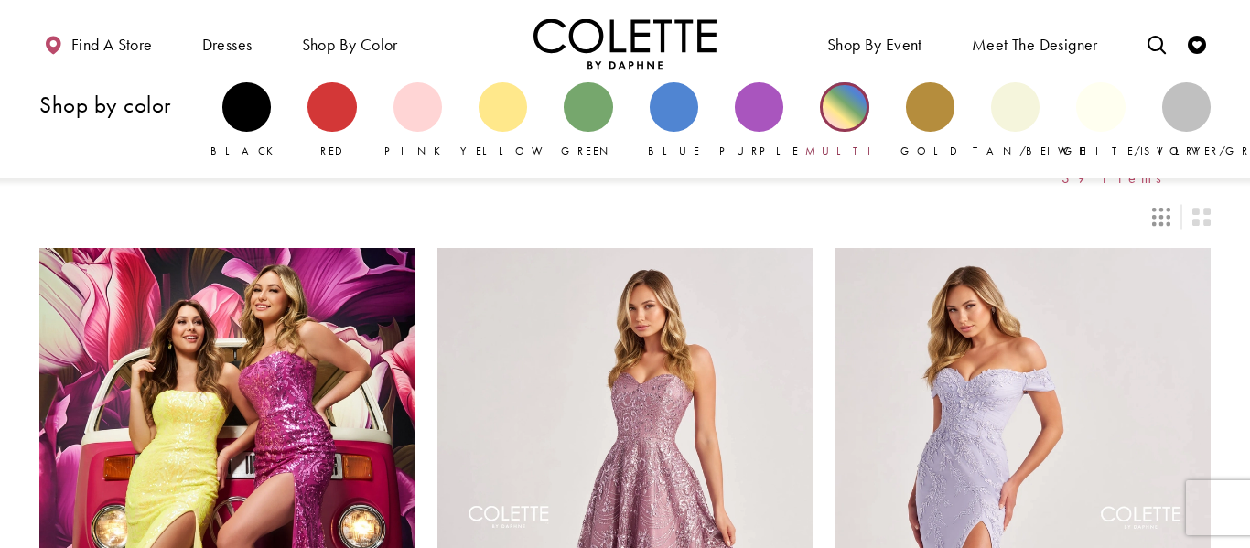
click at [854, 105] on div "Primary block" at bounding box center [844, 106] width 48 height 48
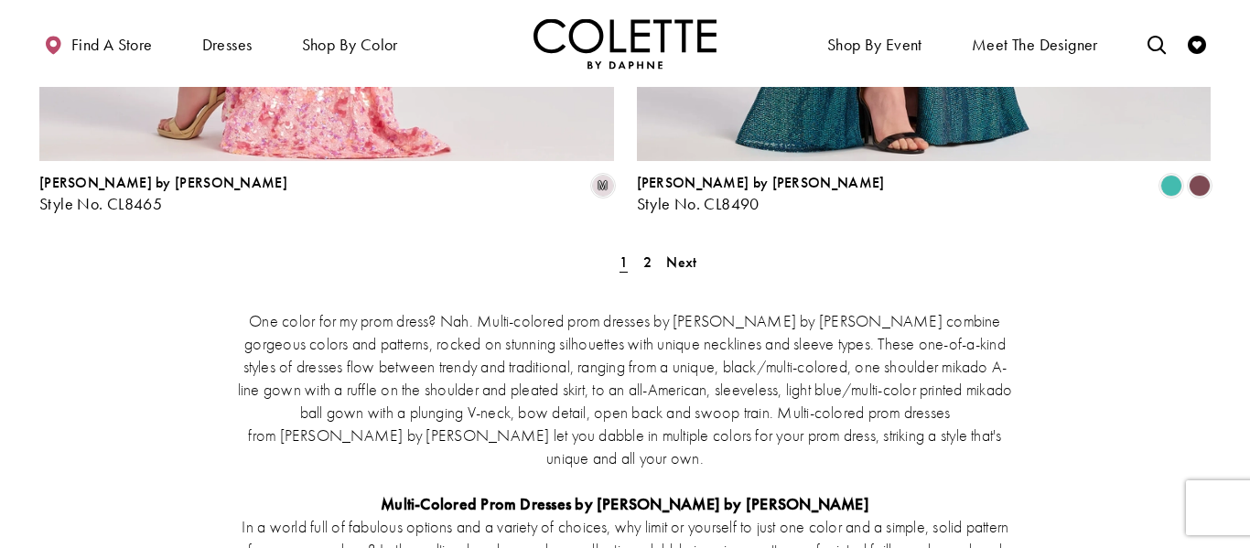
scroll to position [3627, 0]
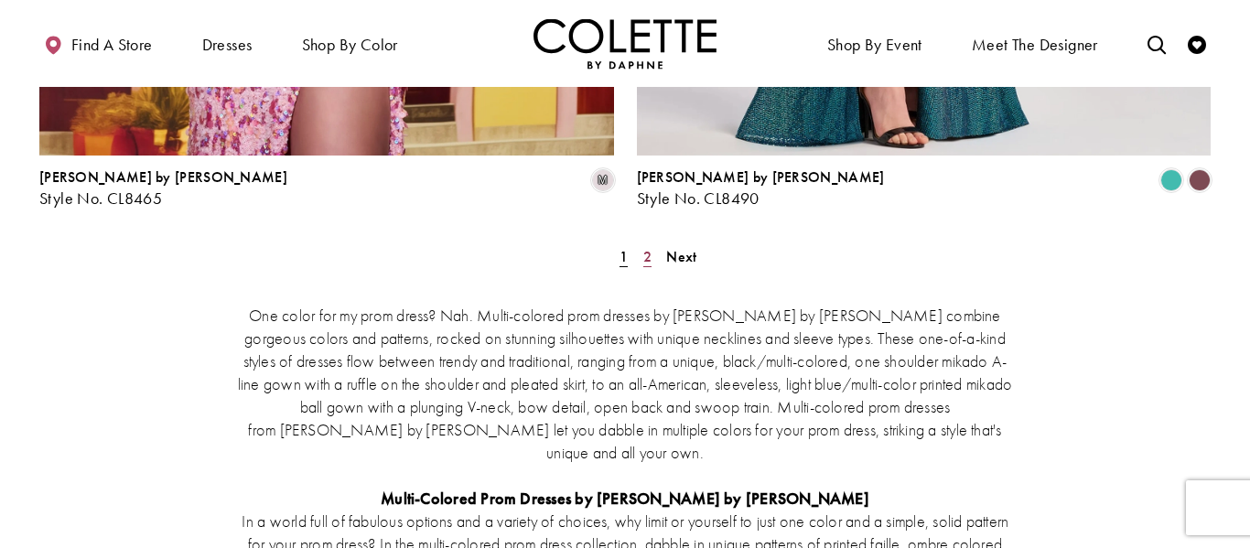
click at [649, 247] on span "2" at bounding box center [647, 256] width 8 height 19
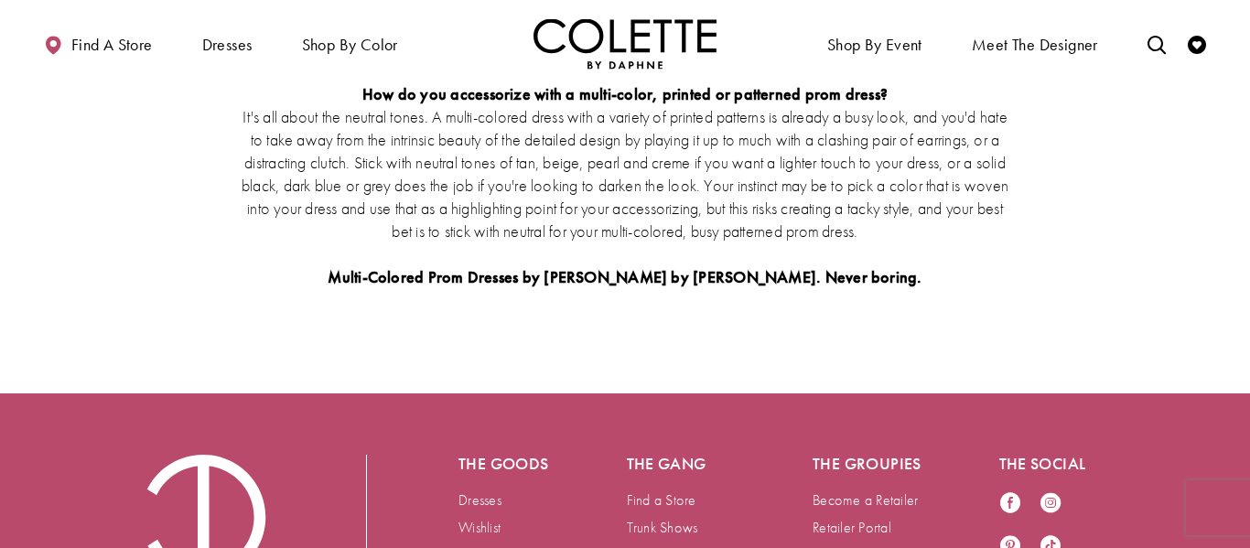
scroll to position [5204, 0]
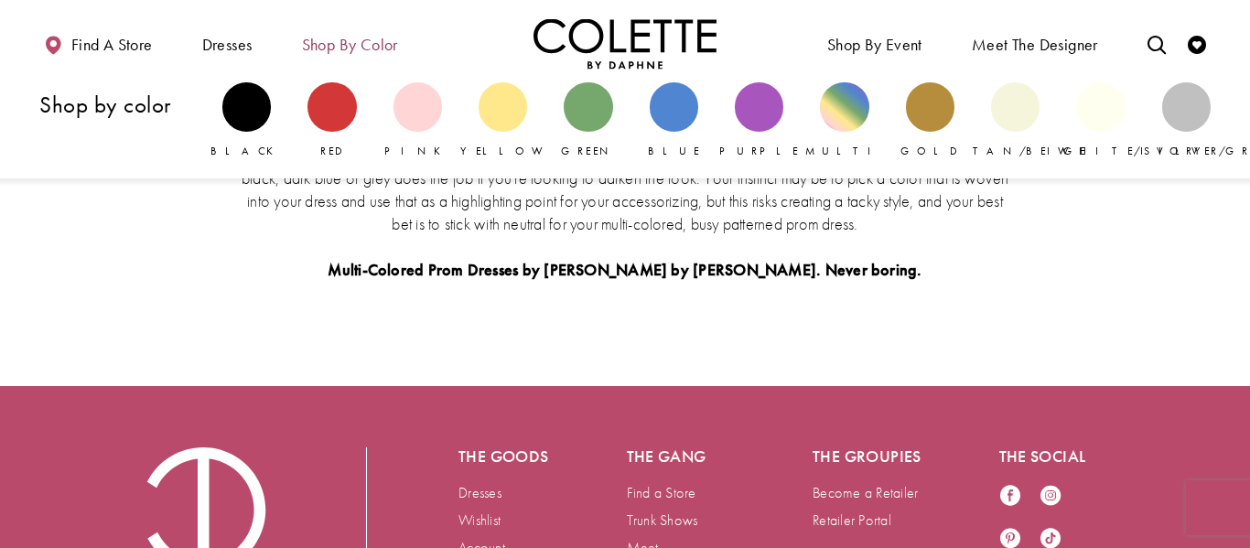
click at [327, 42] on span "Shop by color" at bounding box center [350, 45] width 96 height 18
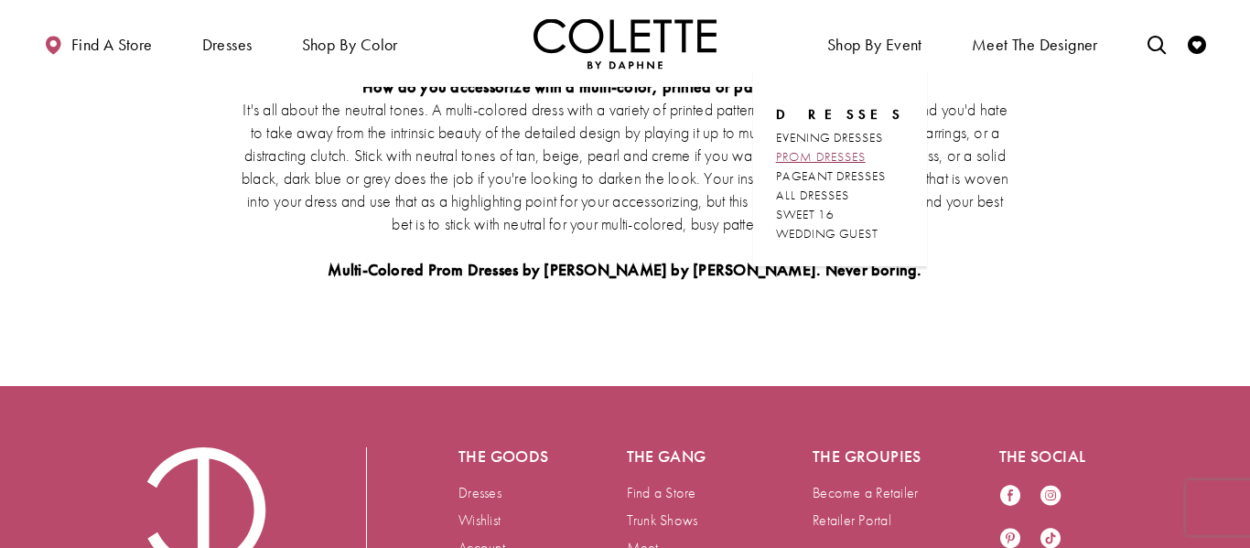
click at [830, 158] on span "PROM DRESSES" at bounding box center [821, 156] width 90 height 16
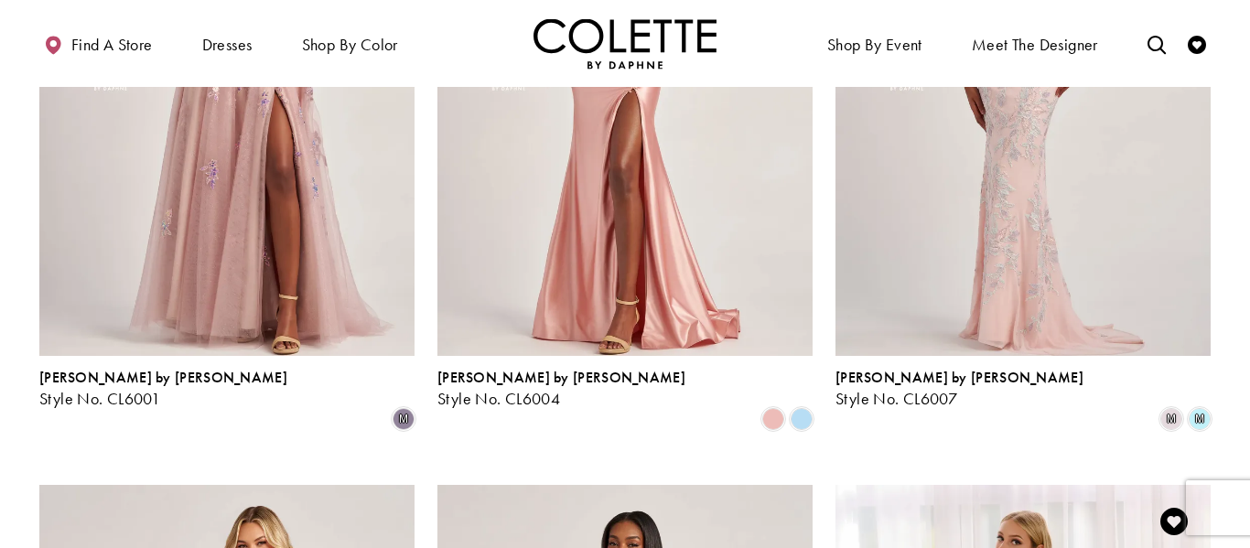
scroll to position [746, 0]
click at [964, 172] on img "Visit Colette by Daphne Style No. CL6007 Page" at bounding box center [1022, 83] width 375 height 545
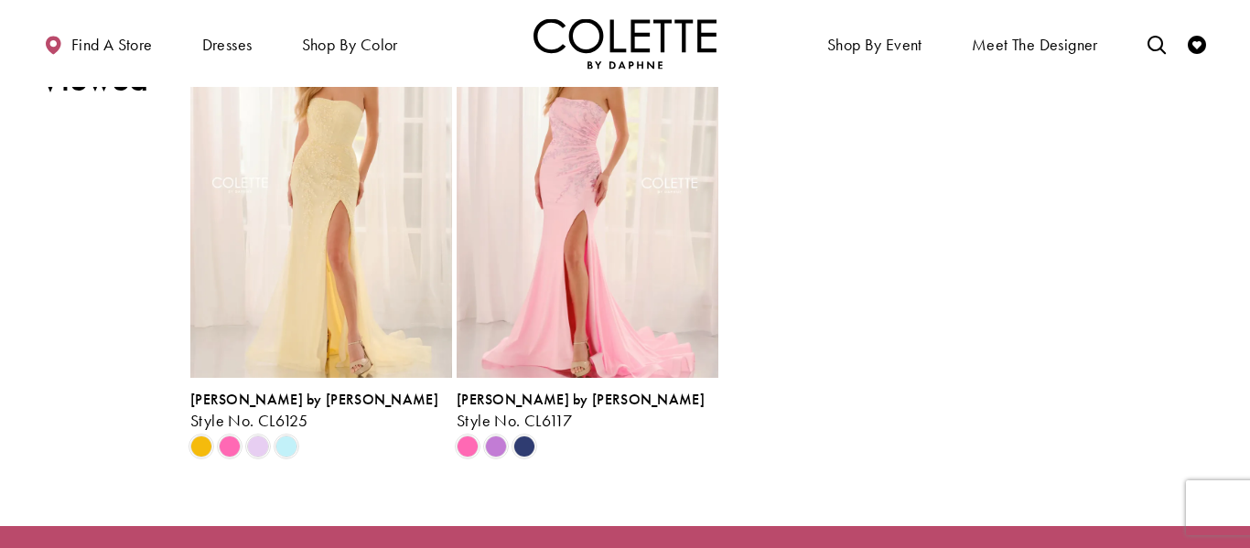
scroll to position [1941, 0]
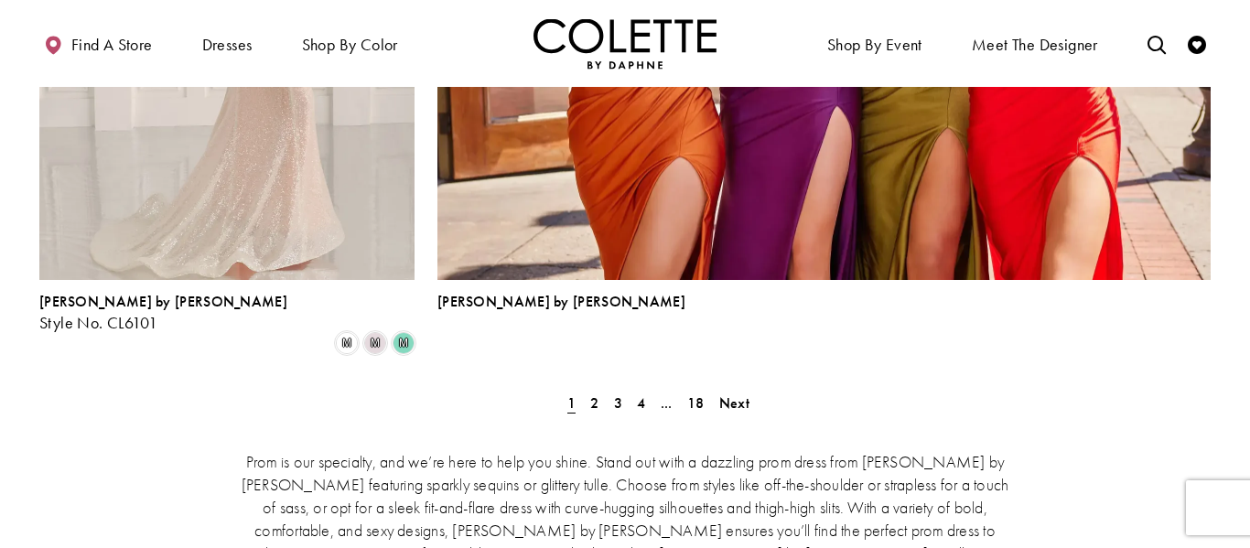
scroll to position [4199, 0]
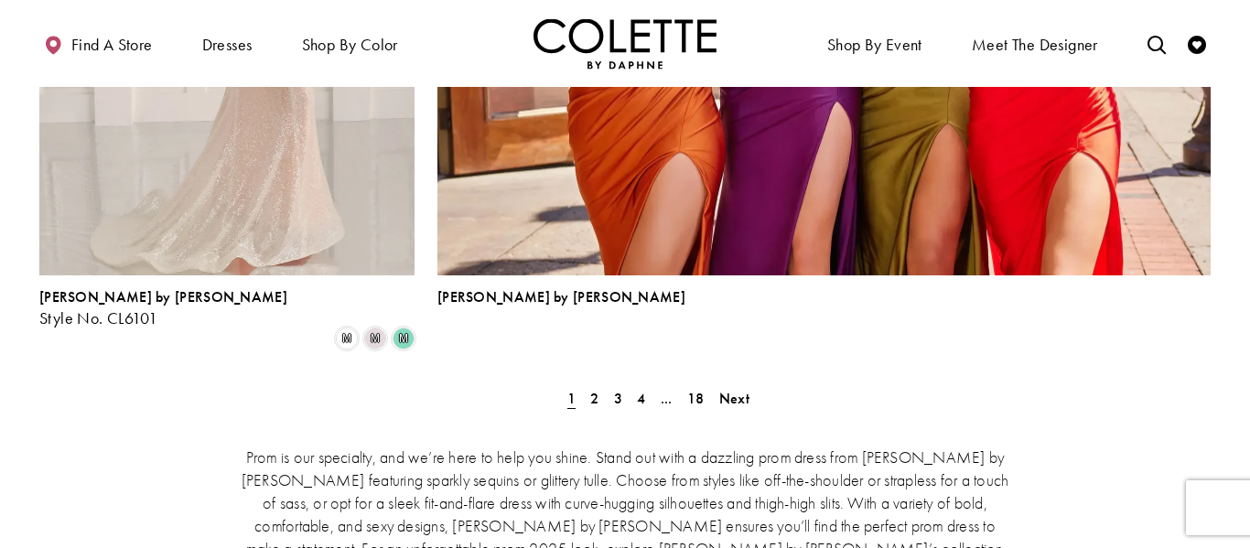
click at [314, 133] on img "Visit Colette by Daphne Style No. CL6101 Page" at bounding box center [226, 2] width 375 height 545
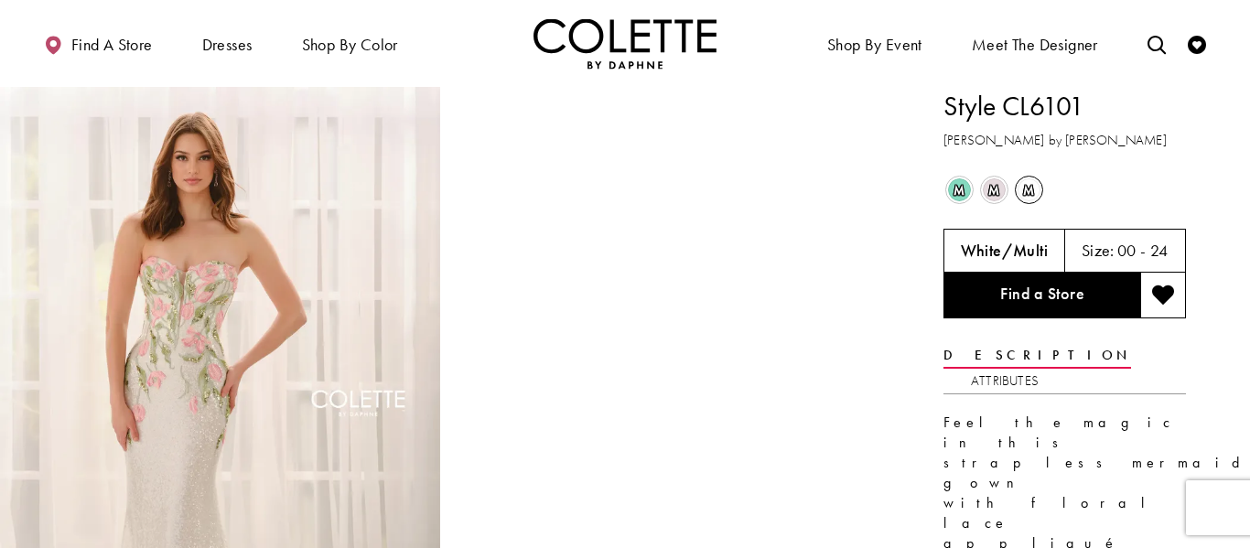
click at [974, 177] on div "m Out of Stock" at bounding box center [959, 190] width 35 height 35
click at [987, 186] on span "m" at bounding box center [993, 189] width 23 height 23
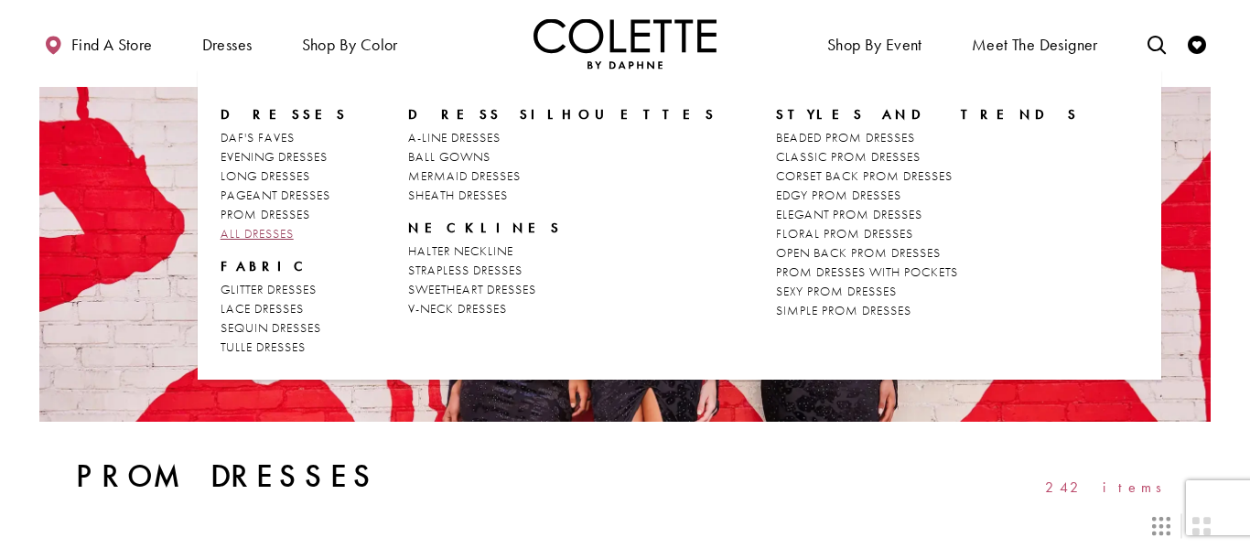
click at [284, 227] on span "ALL DRESSES" at bounding box center [256, 233] width 73 height 16
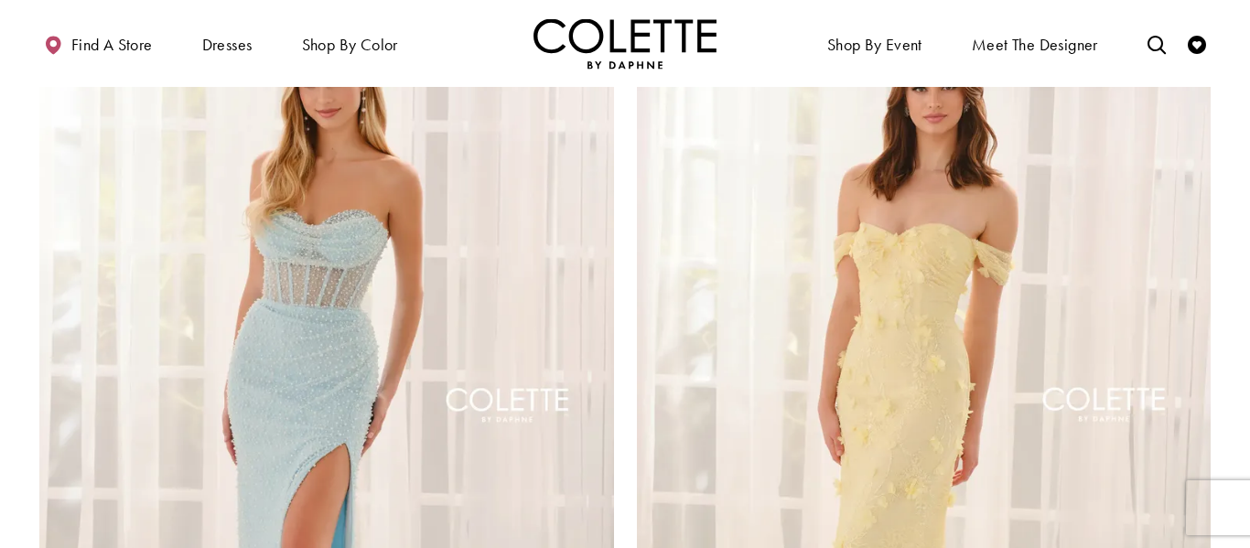
scroll to position [2884, 0]
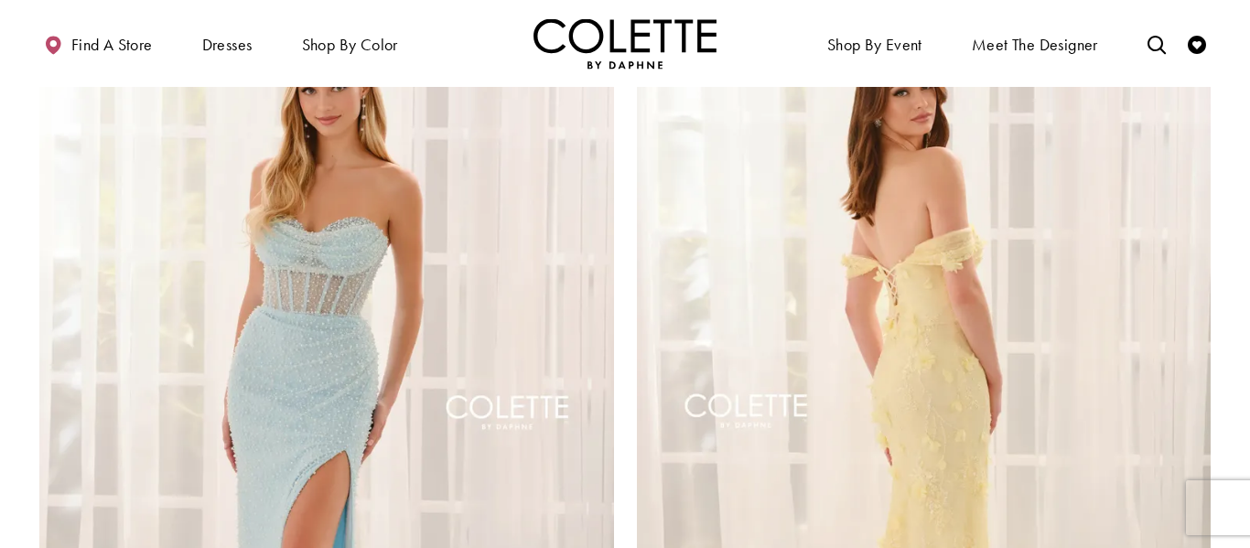
click at [950, 265] on img "Visit Colette by Daphne Style No. CL6183 Page" at bounding box center [924, 416] width 574 height 835
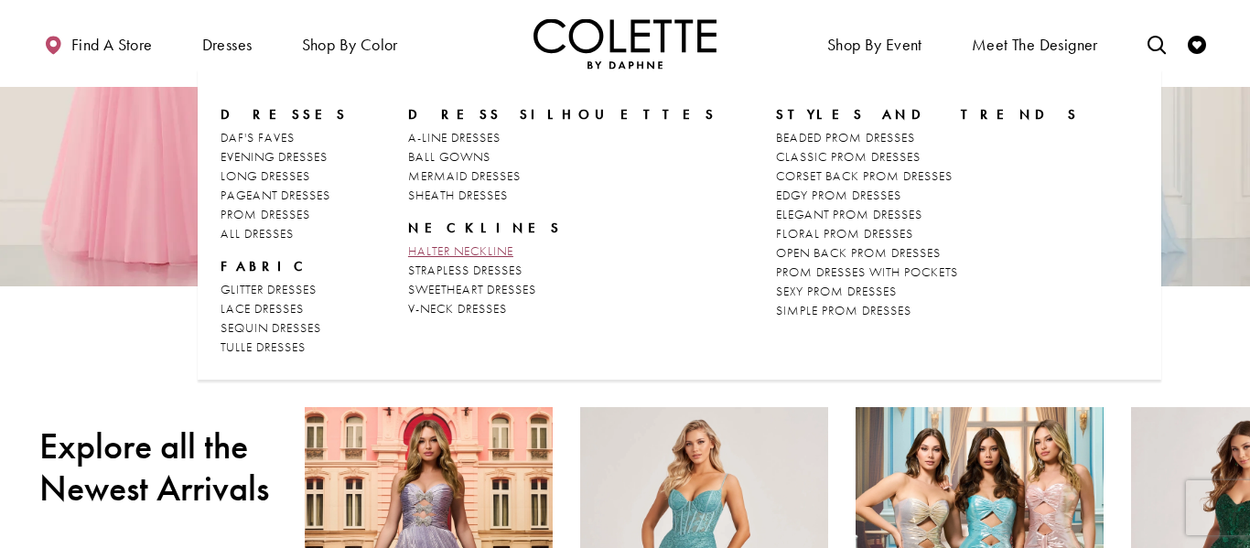
click at [423, 257] on span "HALTER NECKLINE" at bounding box center [460, 250] width 105 height 16
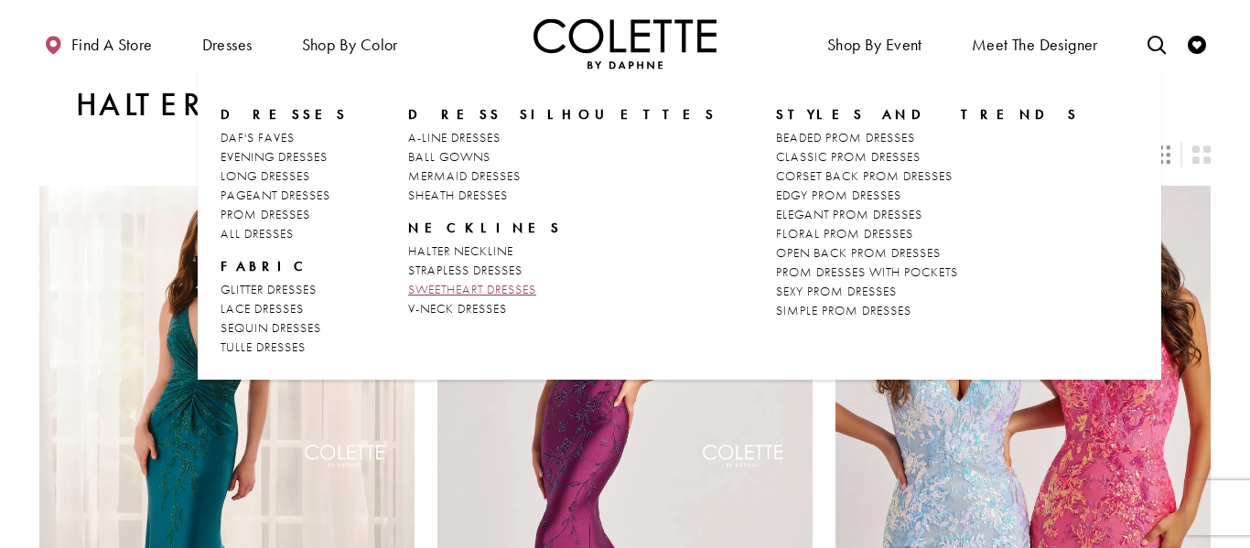
click at [458, 290] on span "SWEETHEART DRESSES" at bounding box center [472, 289] width 128 height 16
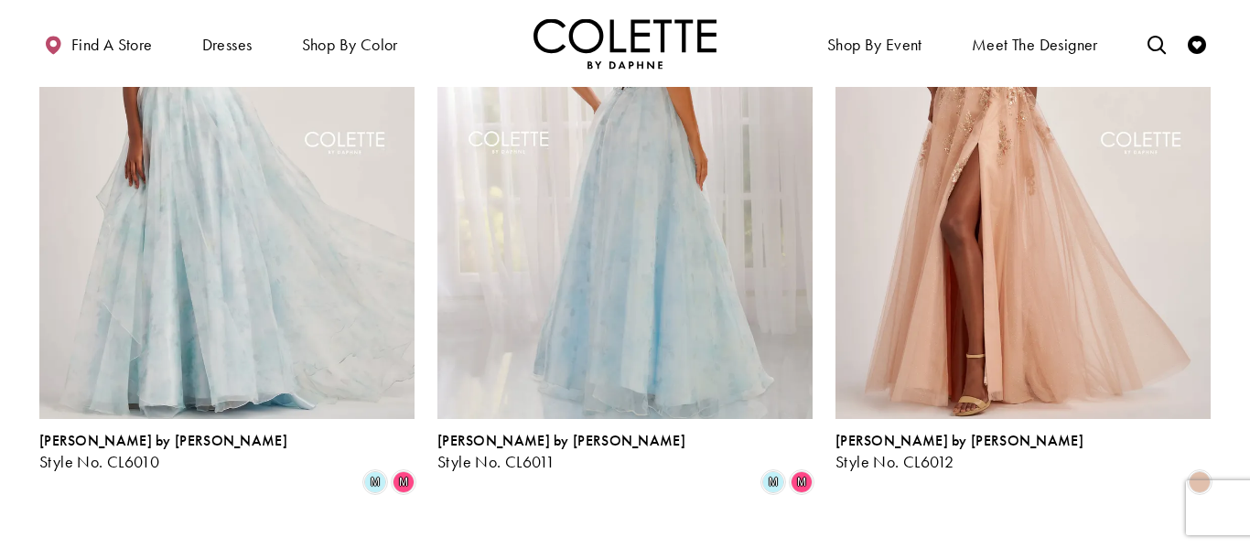
scroll to position [988, 0]
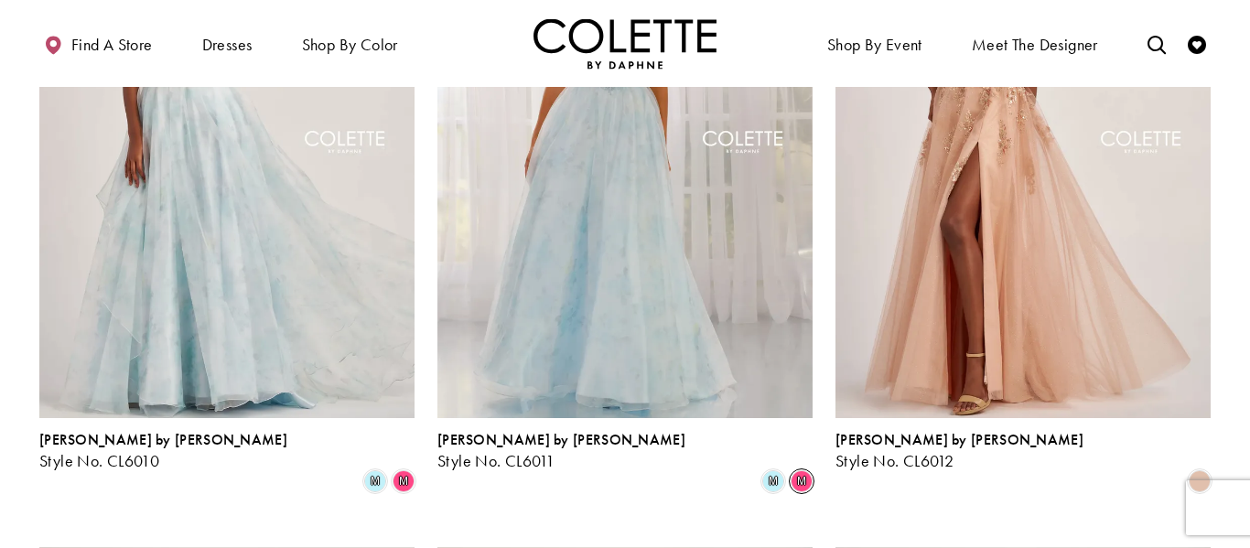
click at [798, 470] on span "m" at bounding box center [801, 481] width 22 height 22
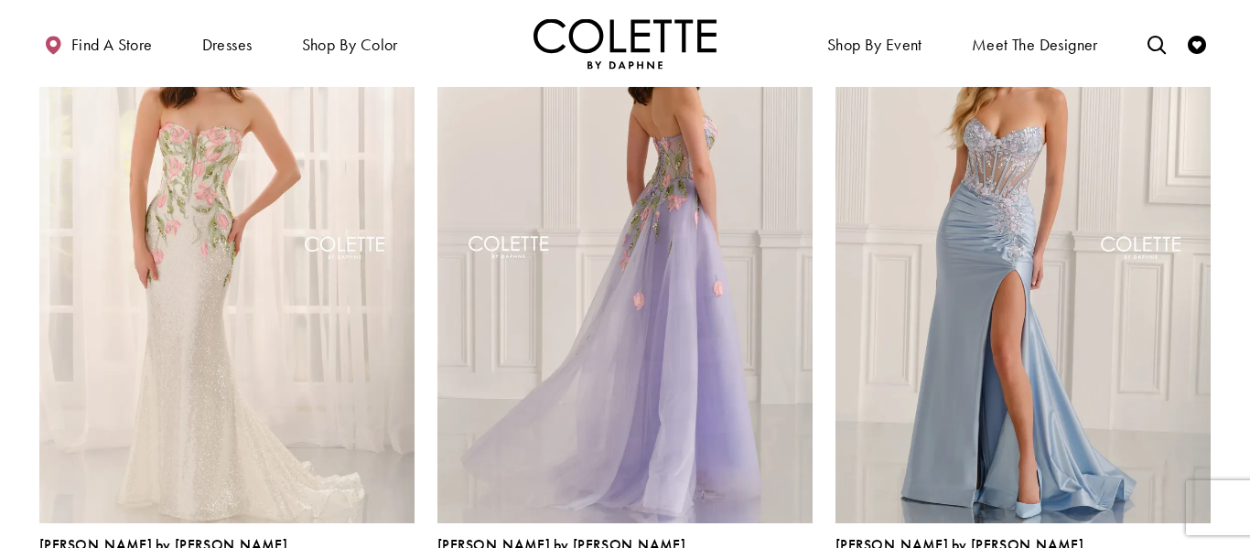
scroll to position [2234, 0]
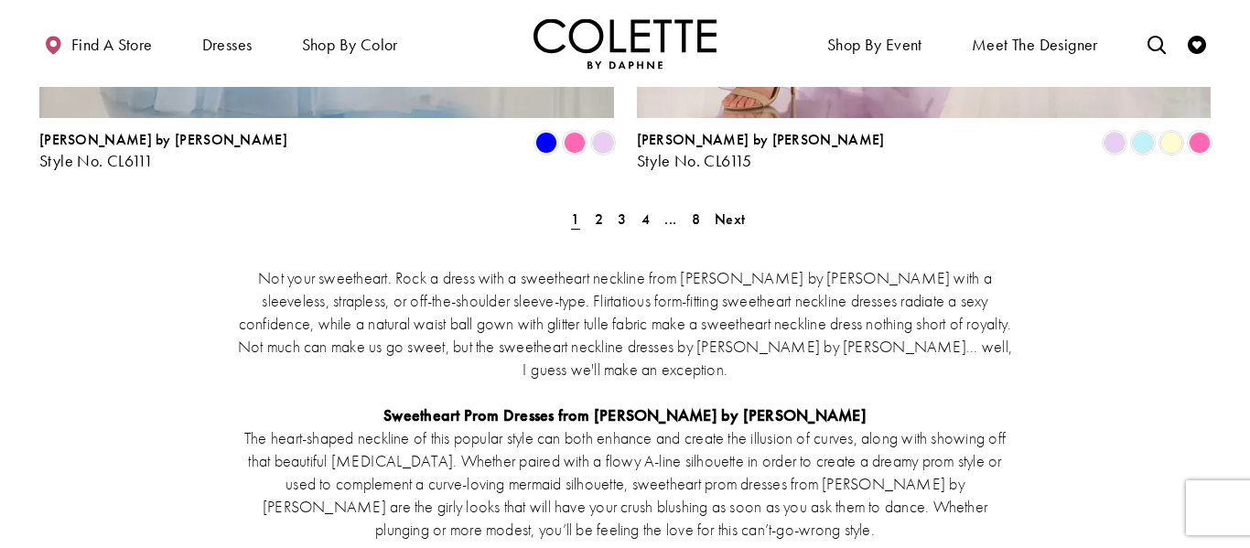
scroll to position [3617, 0]
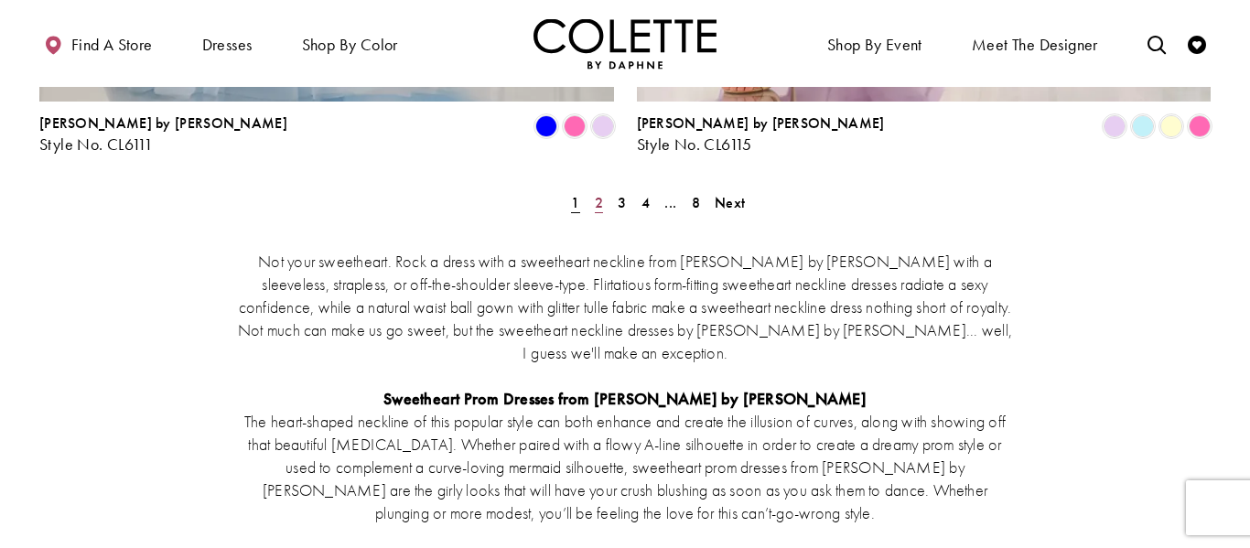
click at [599, 193] on span "2" at bounding box center [599, 202] width 8 height 19
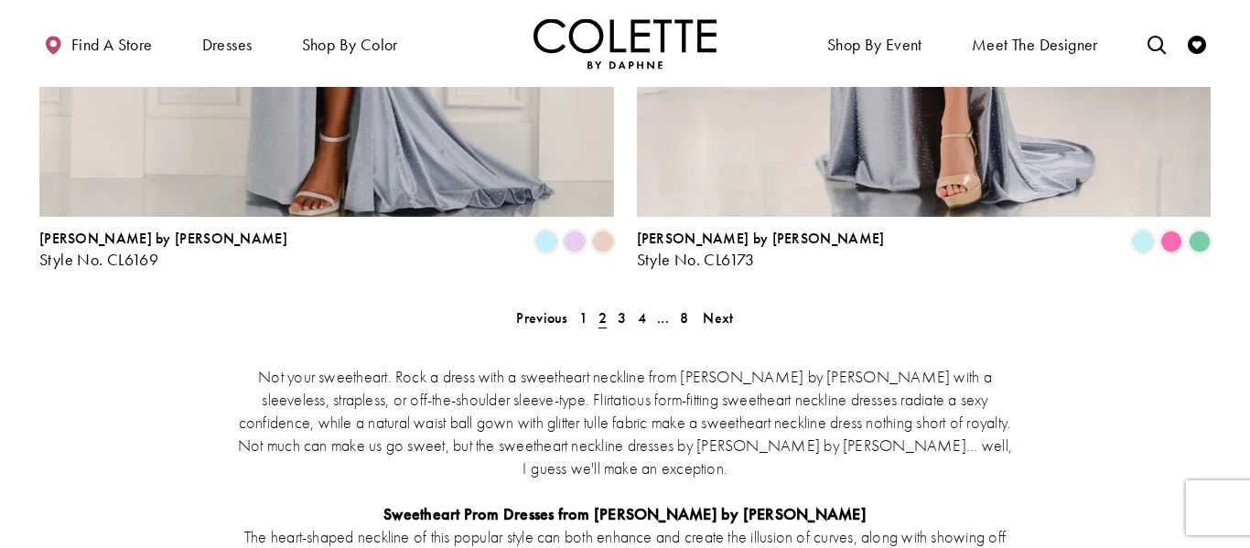
scroll to position [3505, 0]
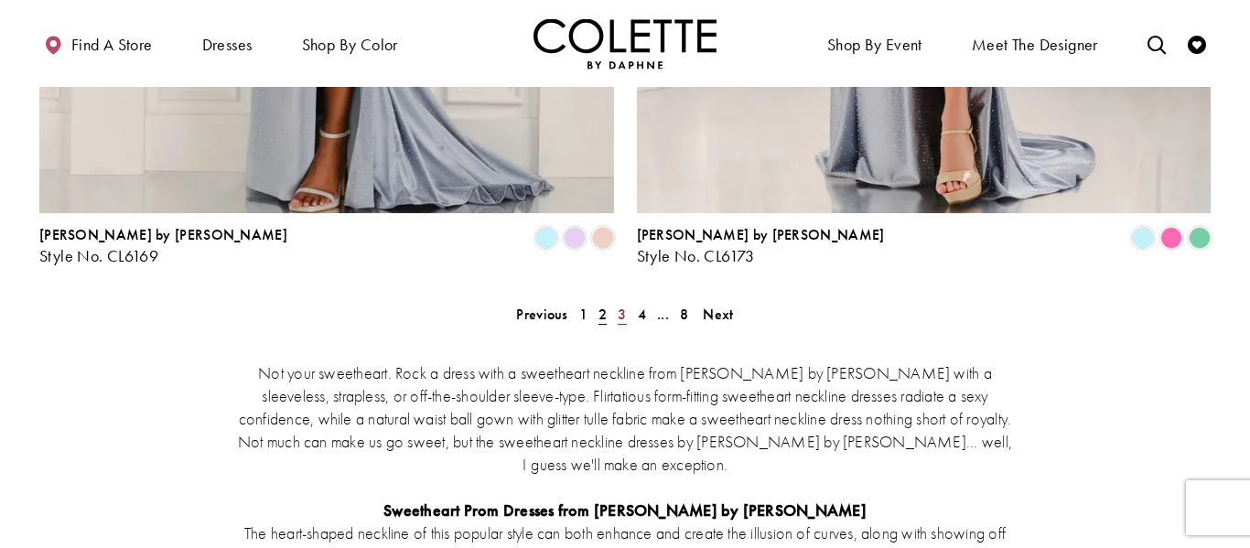
click at [621, 305] on span "3" at bounding box center [621, 314] width 8 height 19
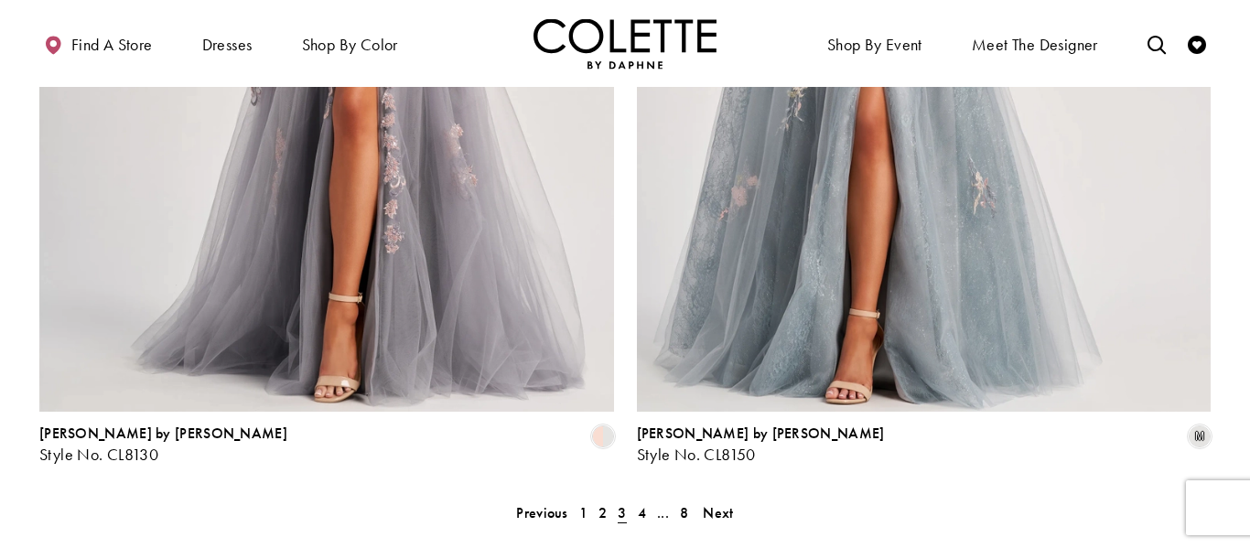
scroll to position [3310, 0]
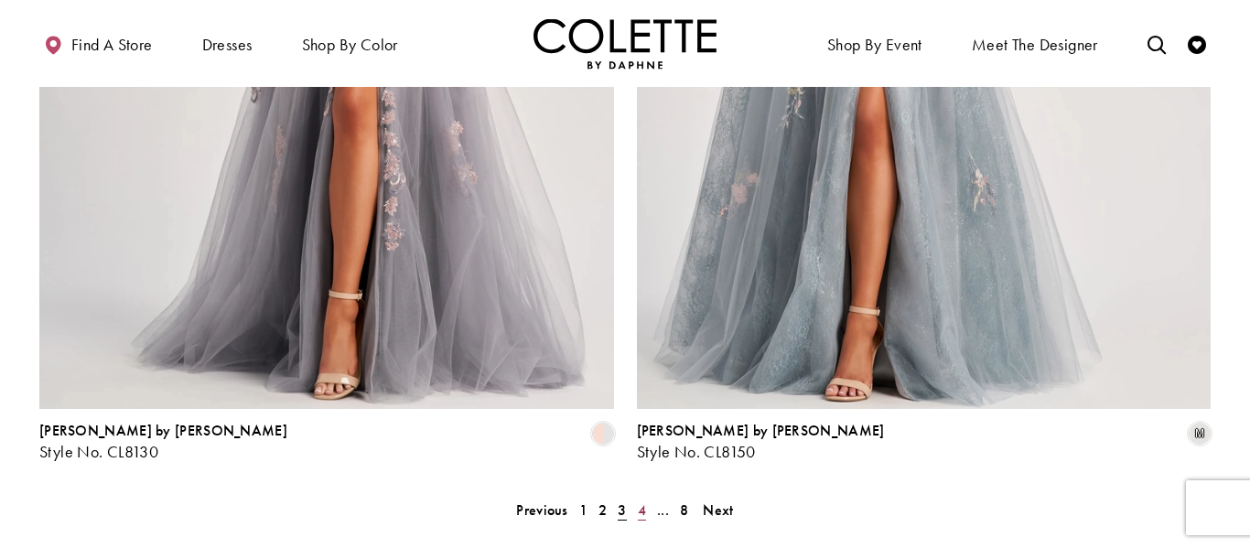
click at [642, 500] on span "4" at bounding box center [642, 509] width 8 height 19
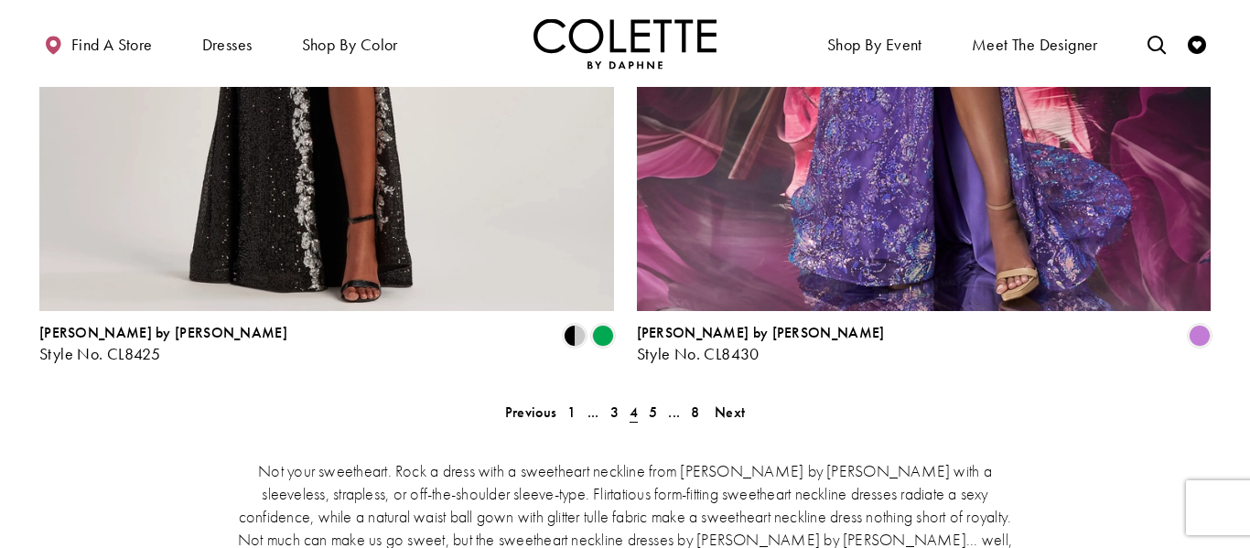
scroll to position [3411, 0]
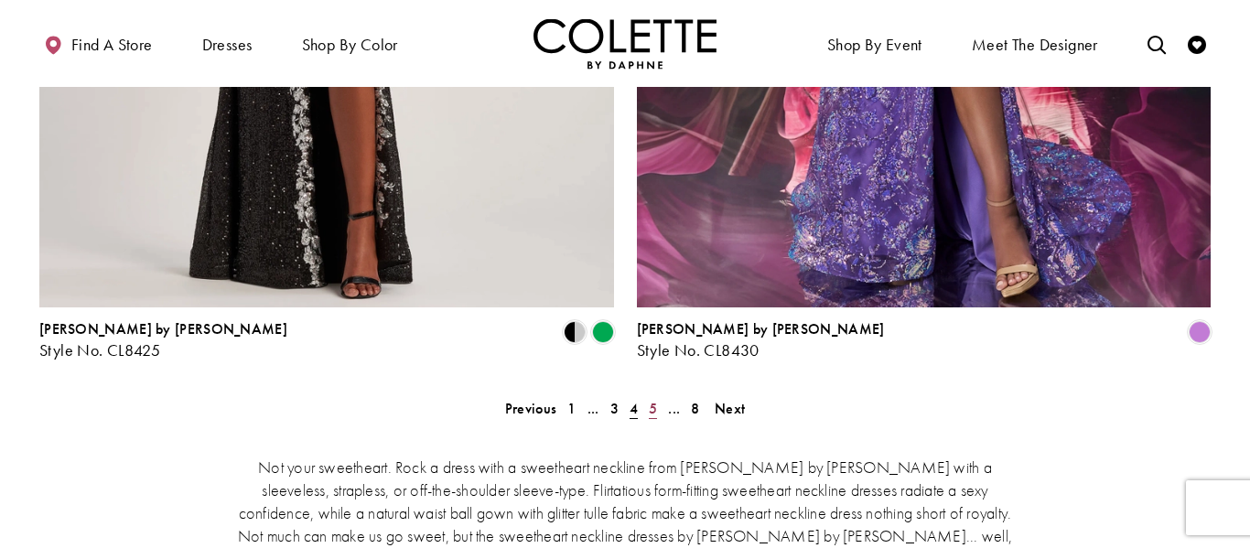
click at [650, 399] on span "5" at bounding box center [653, 408] width 8 height 19
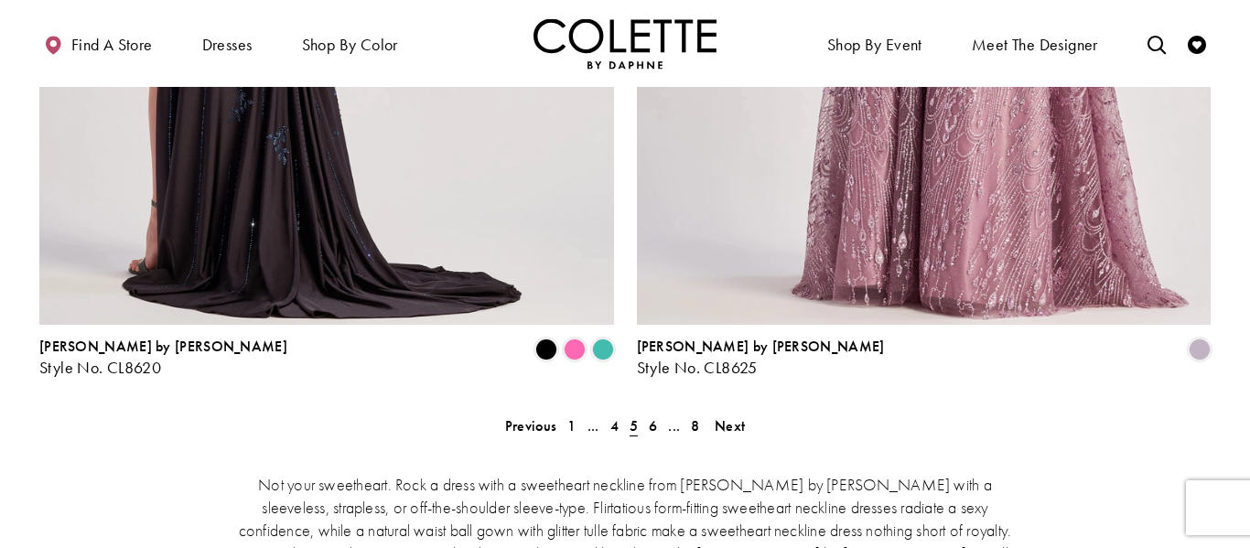
scroll to position [3401, 0]
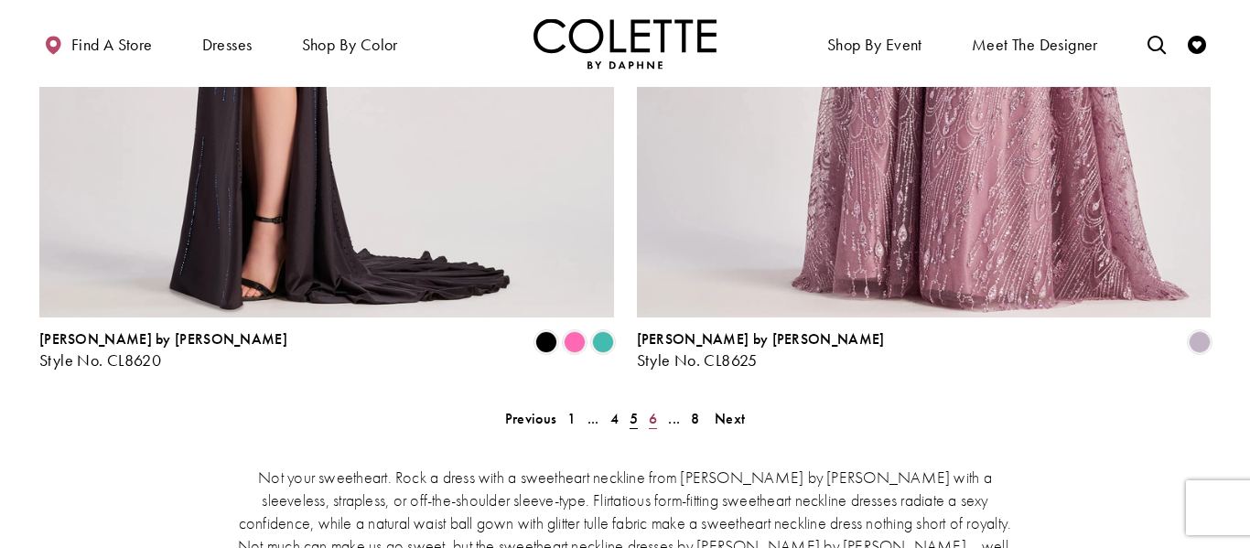
click at [649, 409] on span "6" at bounding box center [653, 418] width 8 height 19
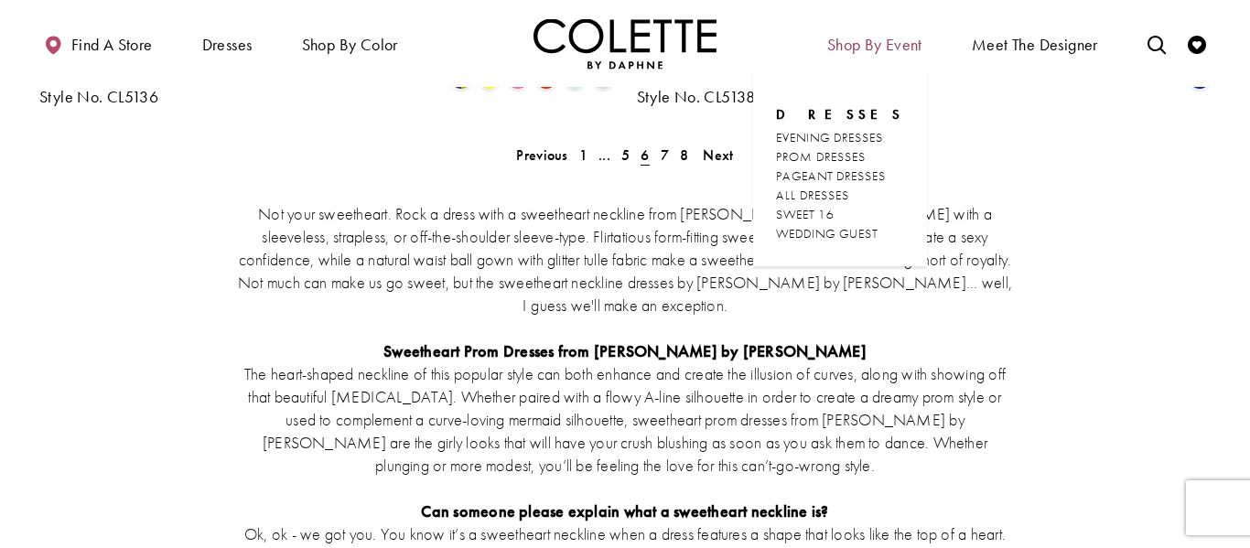
scroll to position [3676, 0]
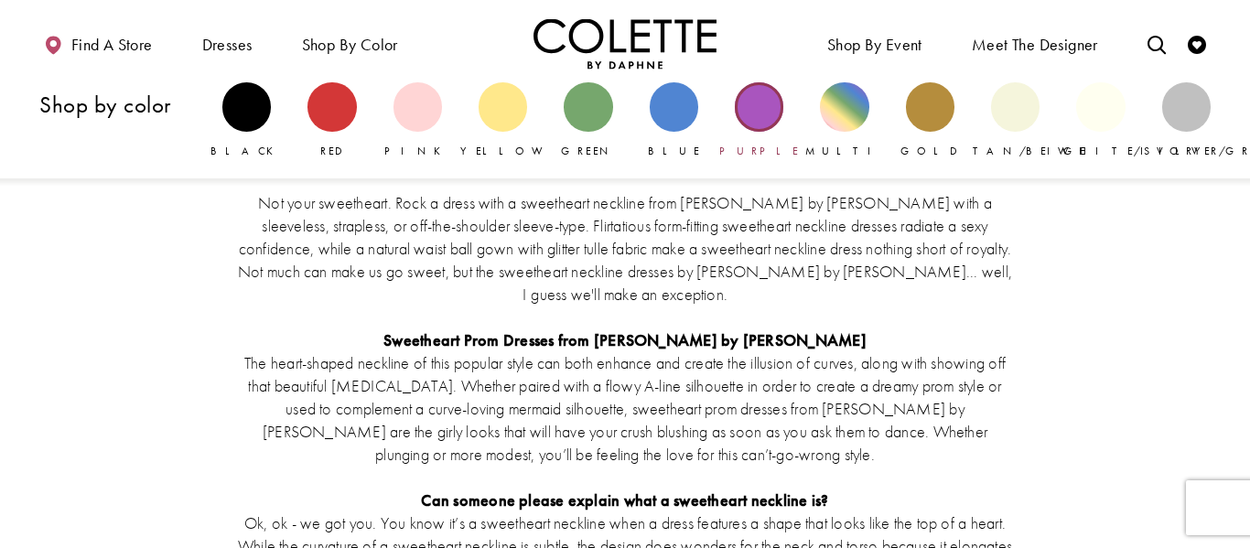
click at [756, 119] on div "Primary block" at bounding box center [759, 106] width 48 height 48
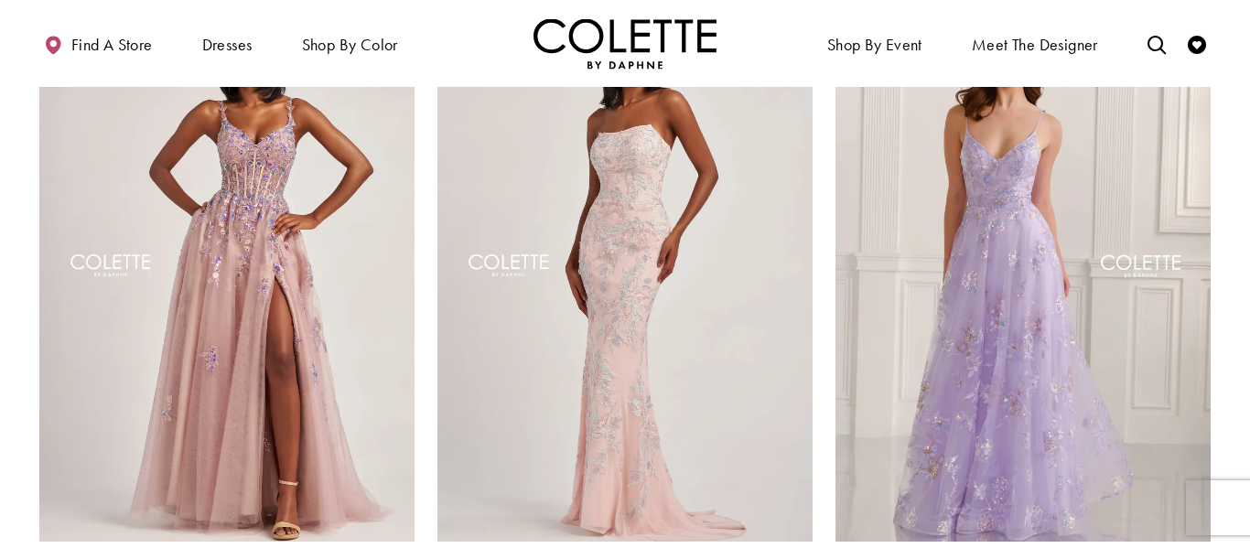
scroll to position [264, 0]
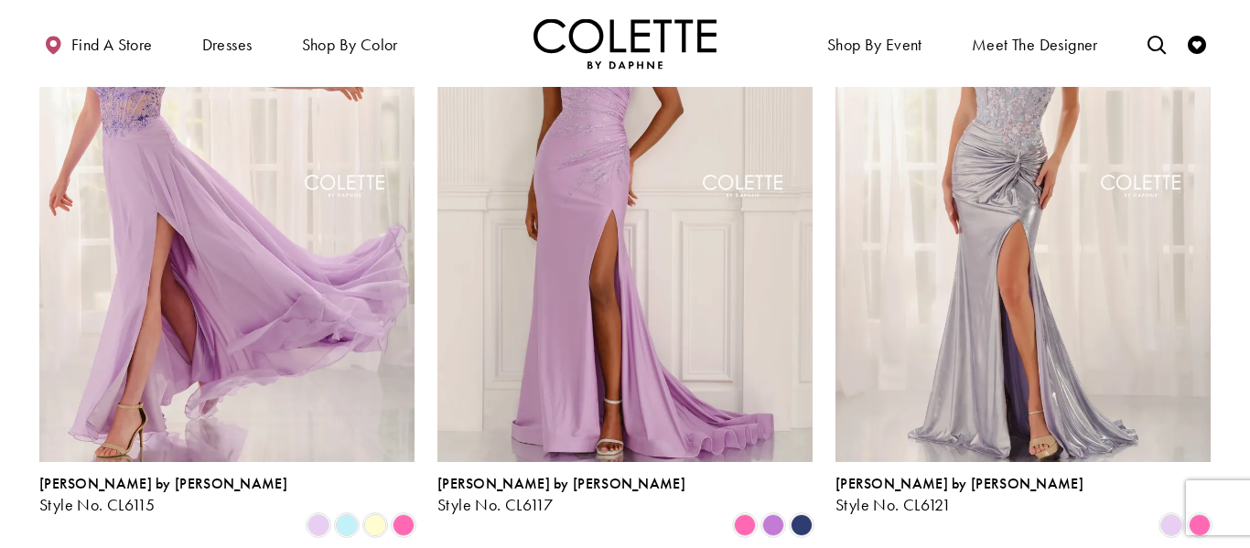
scroll to position [1009, 0]
click at [741, 513] on span "Product List" at bounding box center [745, 524] width 22 height 22
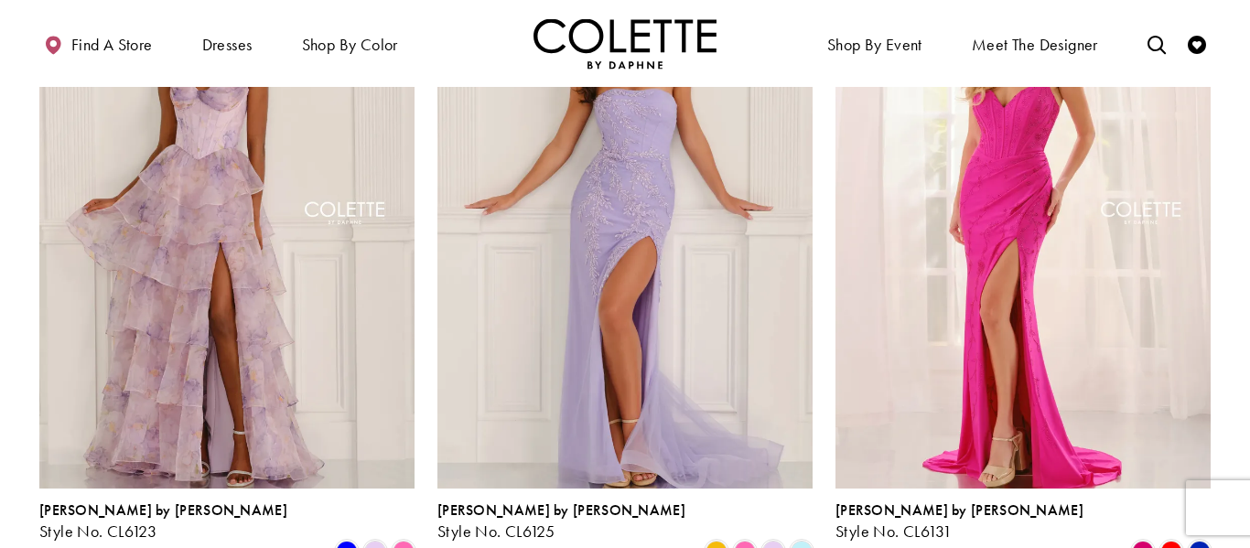
scroll to position [1660, 0]
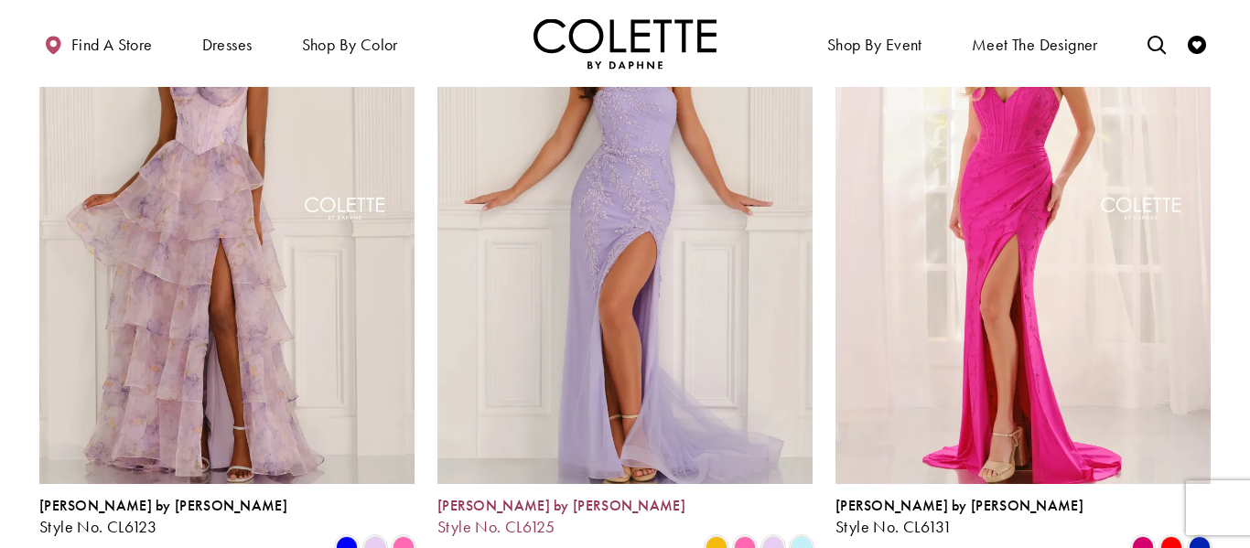
click at [507, 516] on span "Style No. CL6125" at bounding box center [495, 526] width 117 height 21
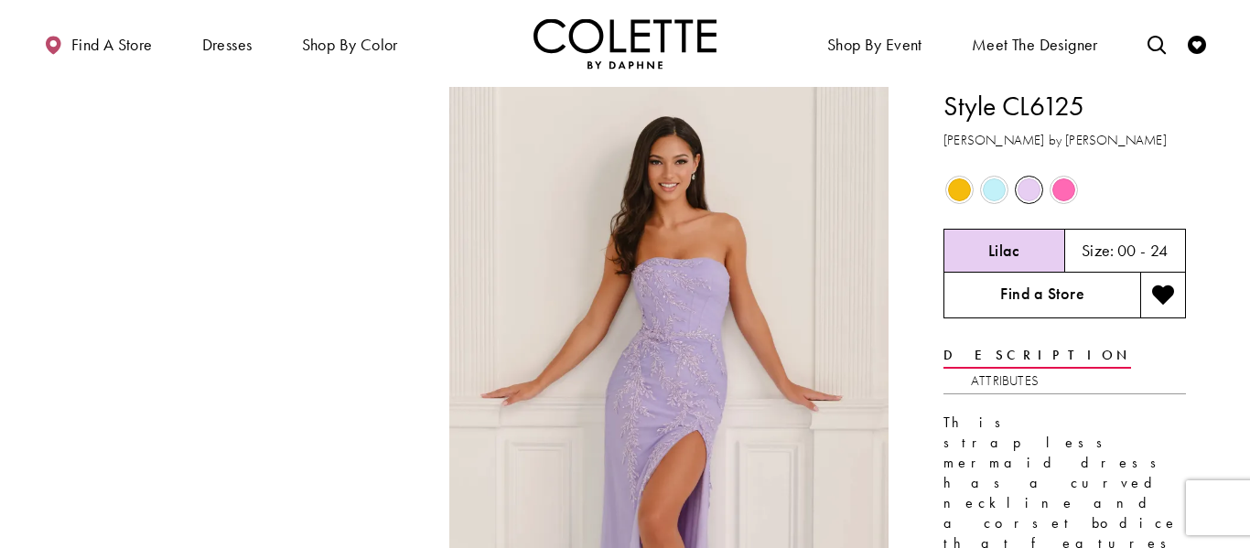
click at [1018, 286] on link "Find a Store" at bounding box center [1041, 296] width 197 height 46
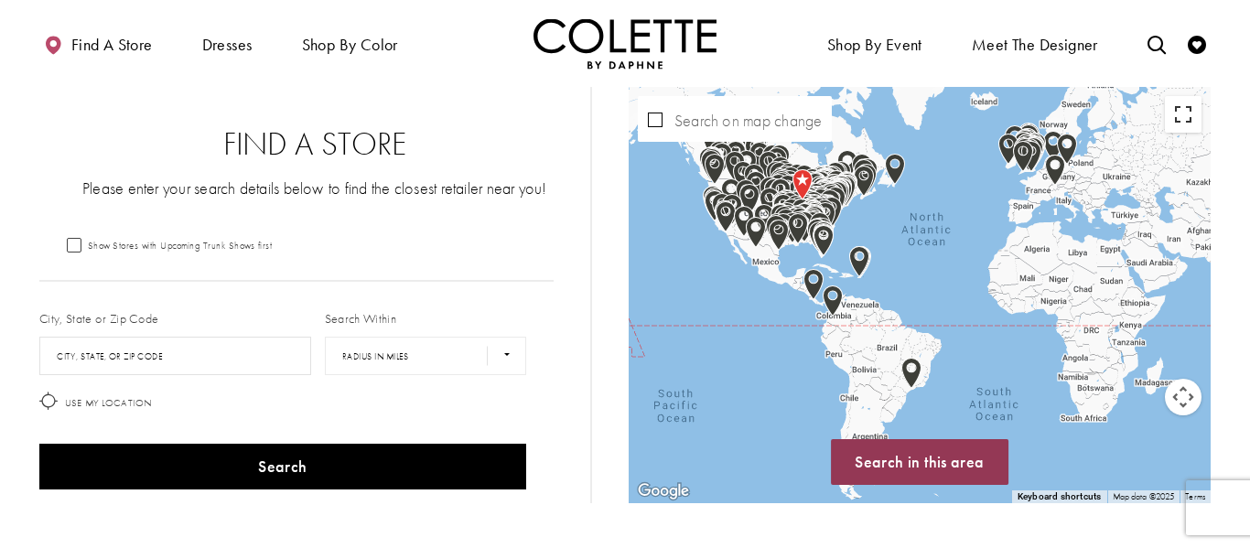
click at [1188, 125] on button "Toggle fullscreen view" at bounding box center [1183, 114] width 37 height 37
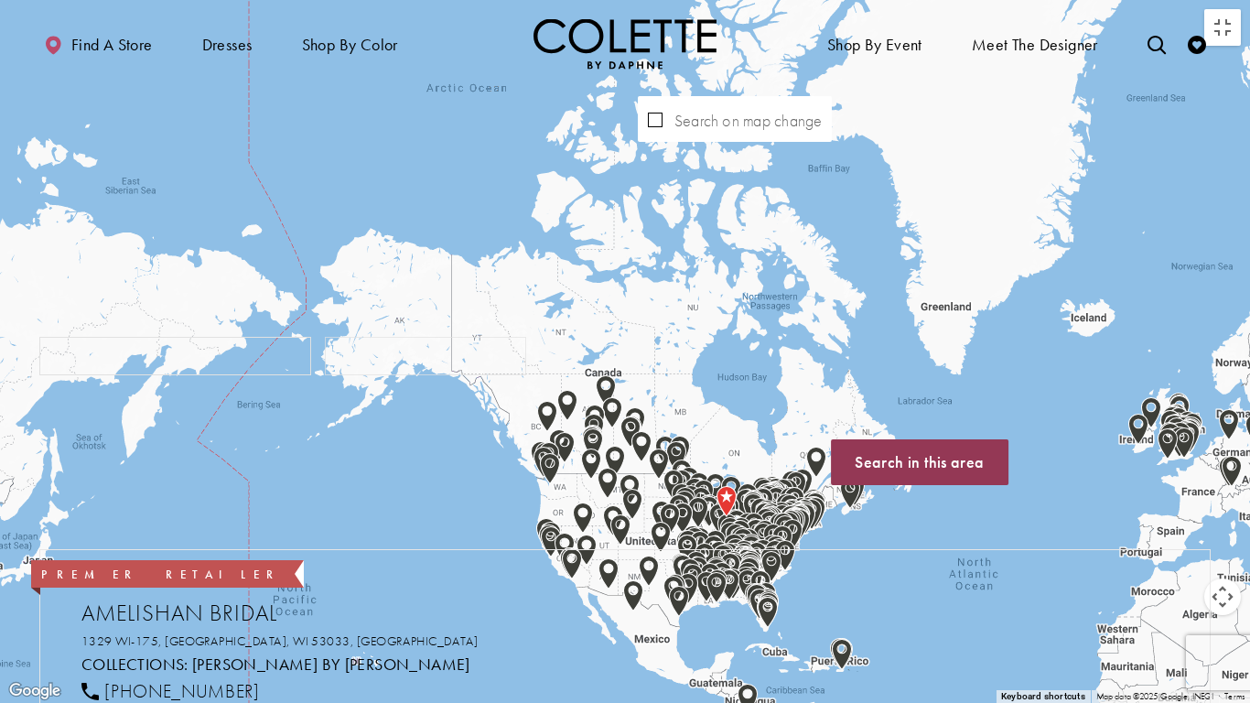
click at [607, 436] on div "Map with store locations" at bounding box center [625, 351] width 1250 height 703
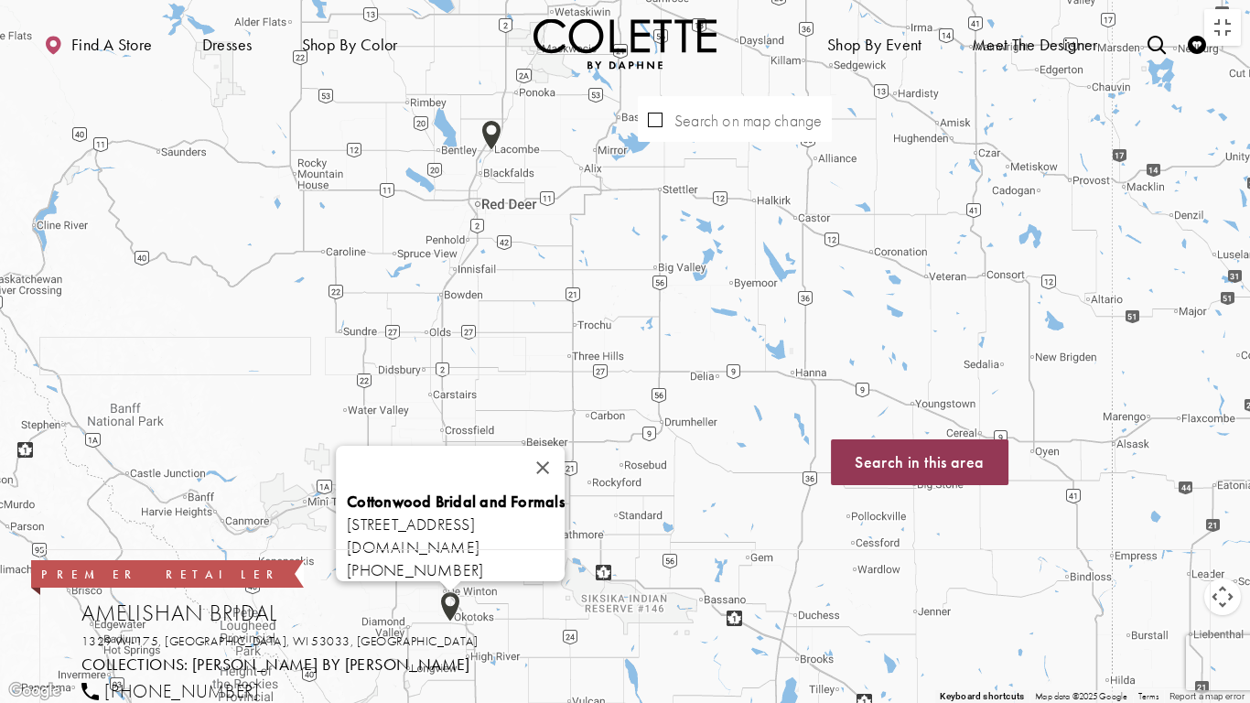
click at [451, 547] on img "Map with store locations" at bounding box center [450, 606] width 20 height 31
click at [420, 512] on span "Cottonwood Bridal and Formals 200 Southridge Dr Unit 407, Okotoks, AB T1S 0B2, …" at bounding box center [456, 512] width 218 height 44
click at [564, 453] on button "Close" at bounding box center [543, 467] width 44 height 44
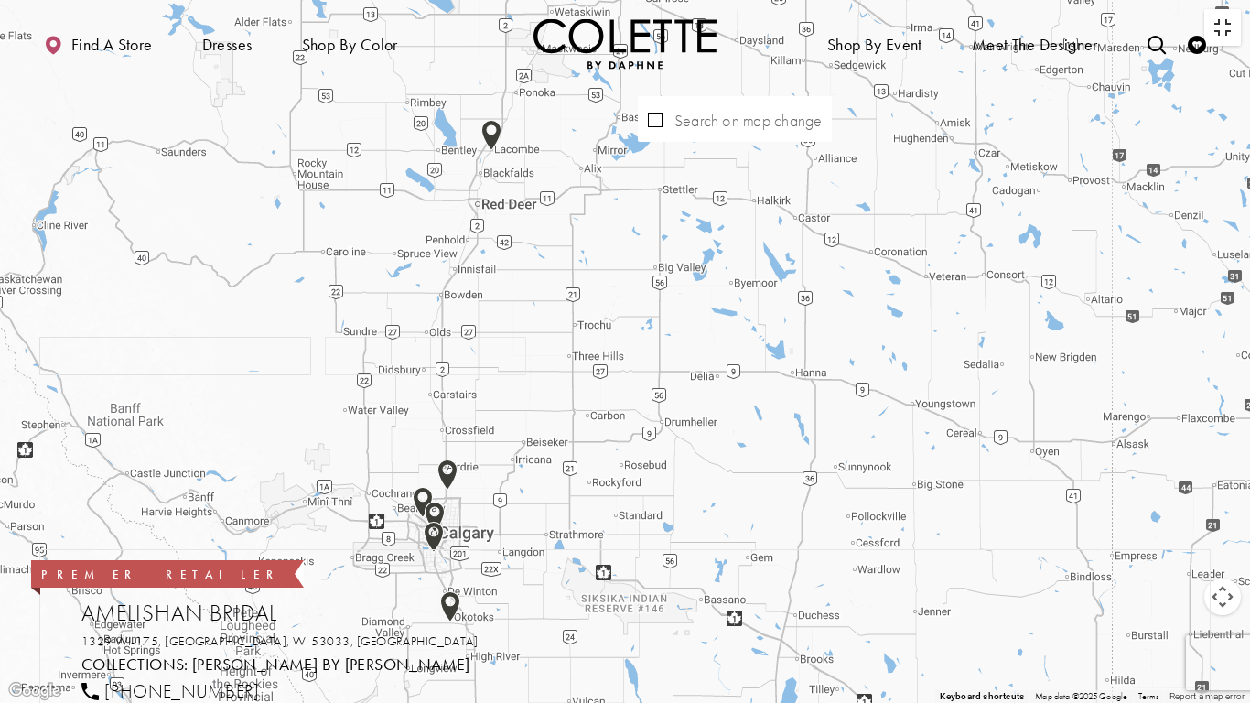
click at [1220, 36] on button "Toggle fullscreen view" at bounding box center [1222, 27] width 37 height 37
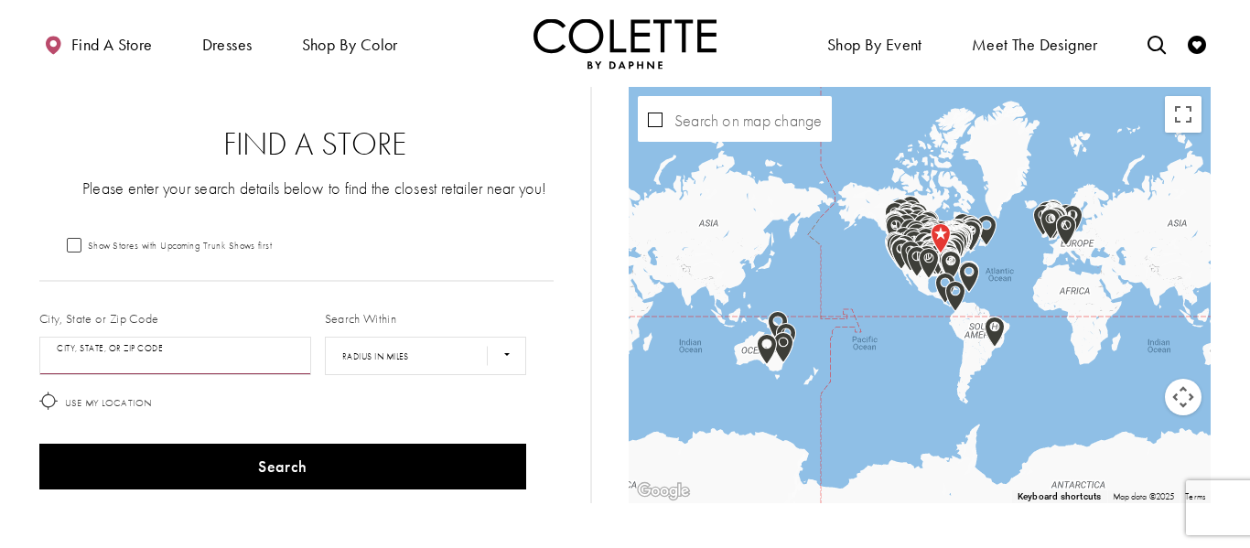
click at [168, 350] on input "City, State, or ZIP Code" at bounding box center [175, 356] width 272 height 38
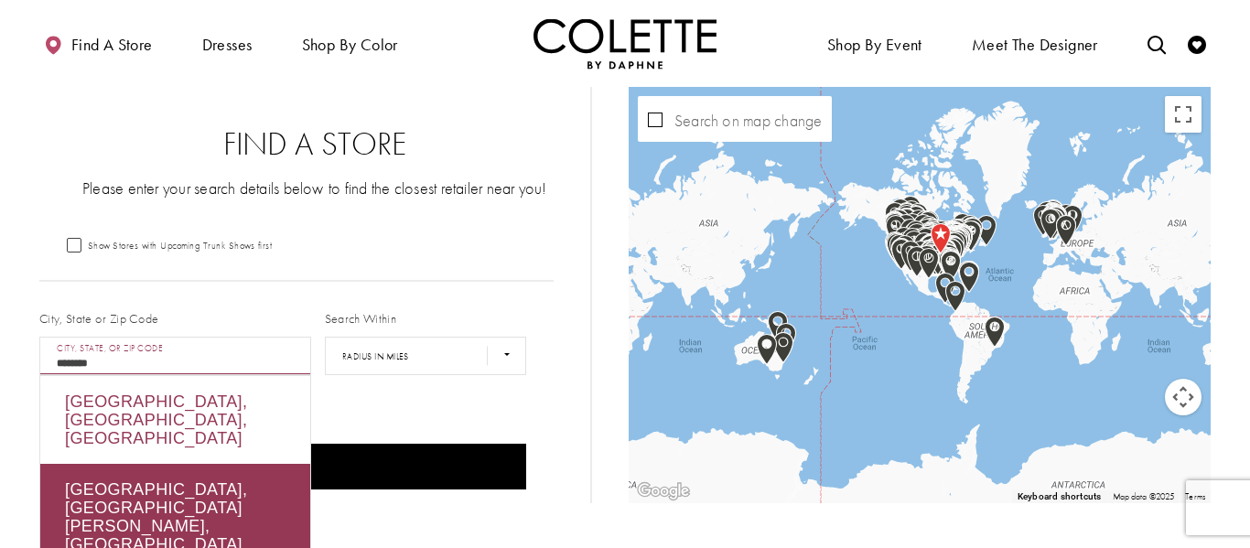
click at [178, 414] on div "Calgary, AB, Canada" at bounding box center [175, 420] width 270 height 88
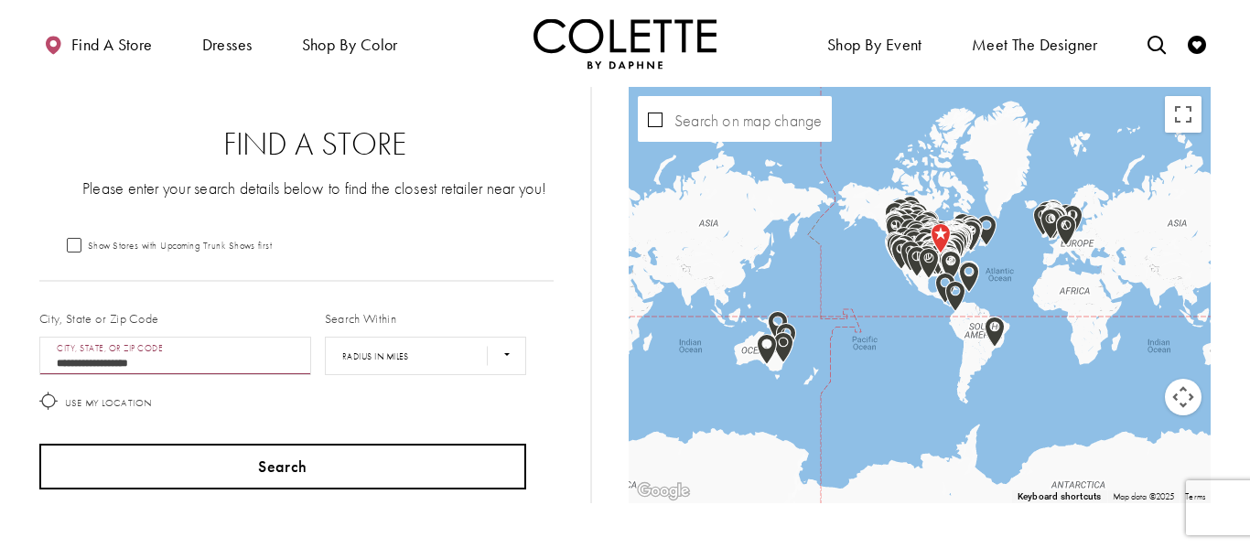
type input "**********"
click at [184, 477] on button "Search" at bounding box center [282, 467] width 487 height 46
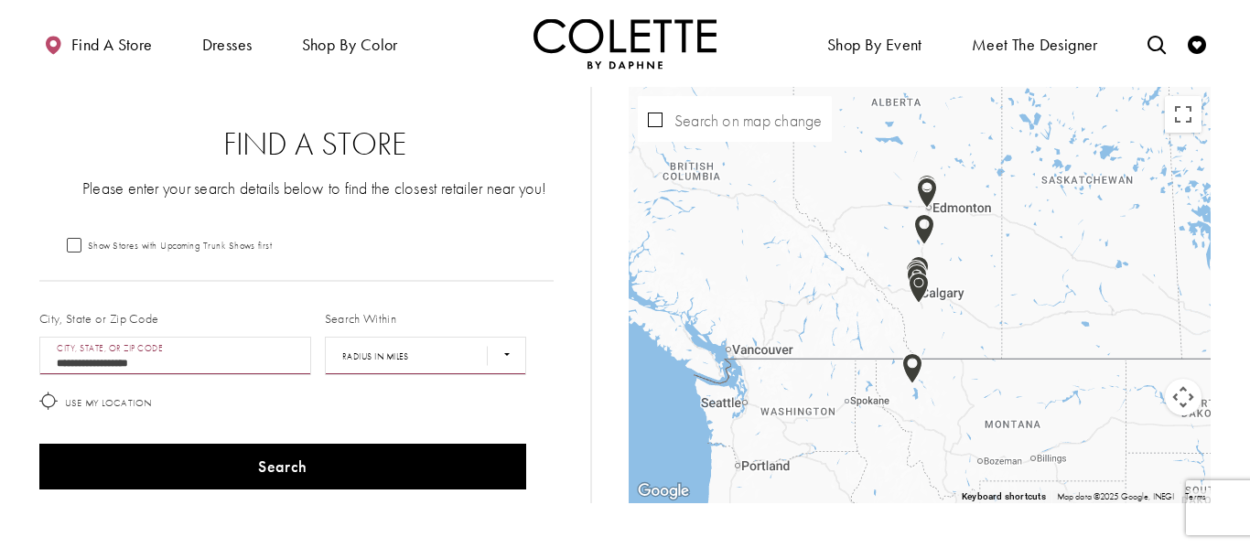
click at [502, 355] on select "**** ** *** *** ***" at bounding box center [425, 356] width 201 height 38
select select "******"
click at [325, 337] on select "**** ** *** *** ***" at bounding box center [425, 356] width 201 height 38
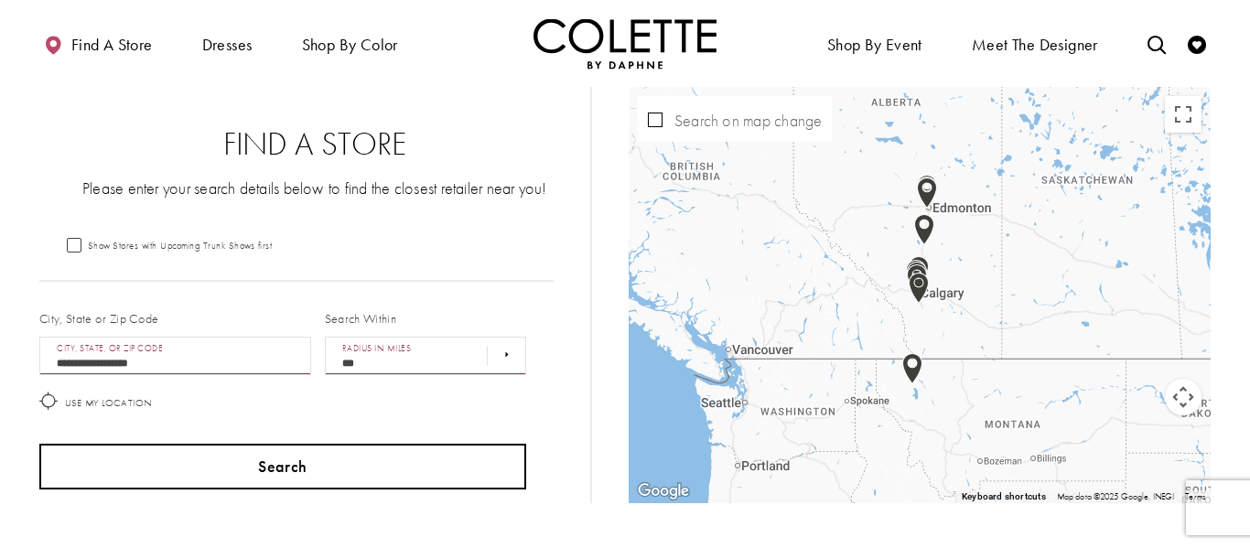
click at [439, 452] on button "Search" at bounding box center [282, 467] width 487 height 46
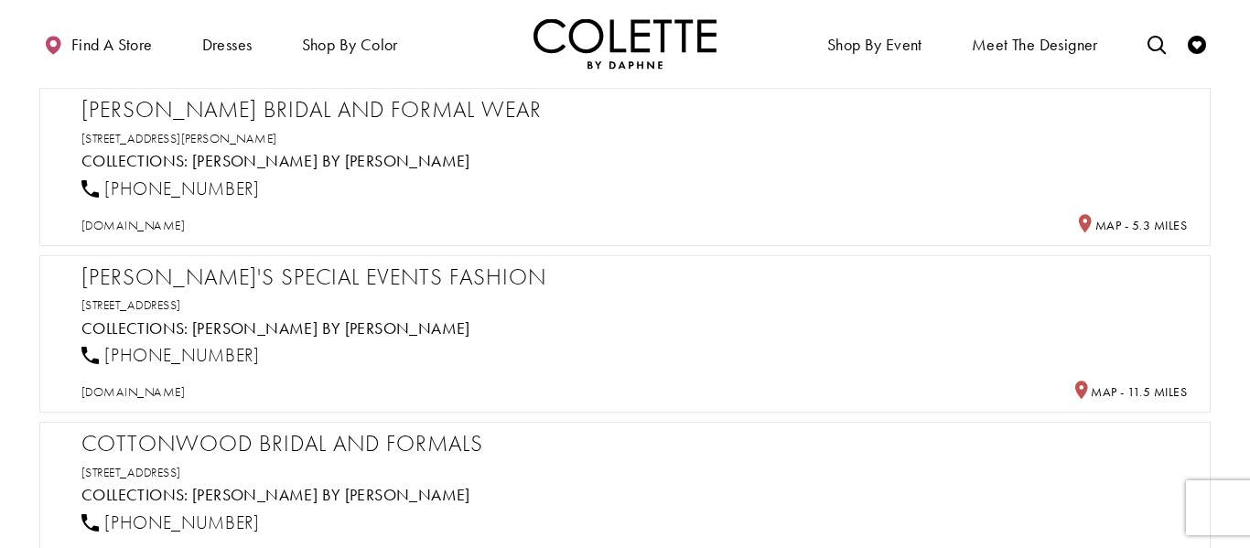
scroll to position [862, 0]
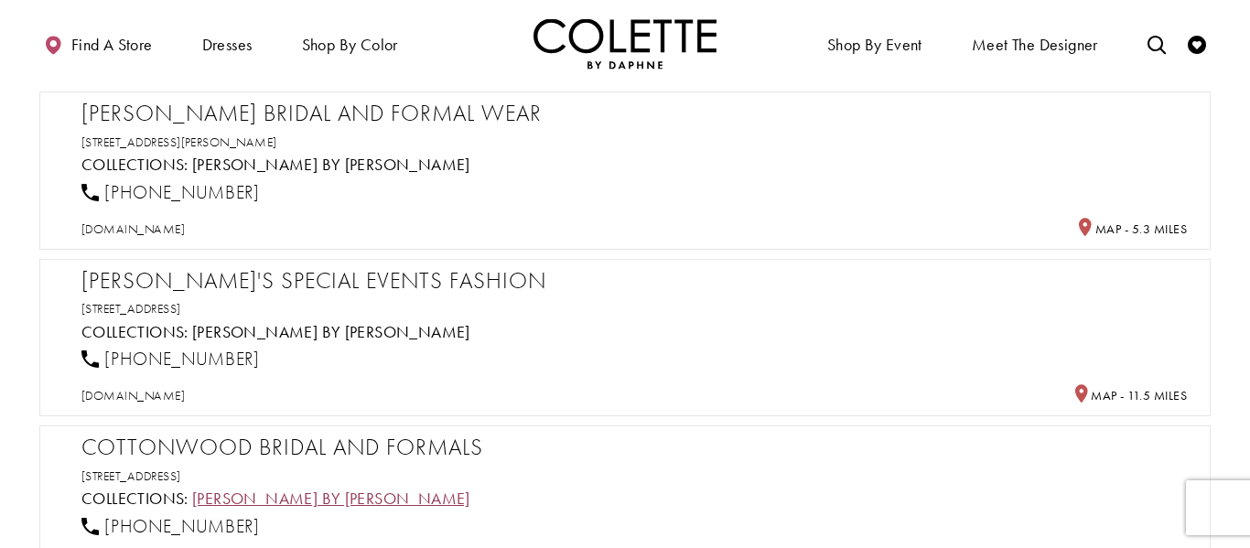
click at [239, 496] on link "[PERSON_NAME] by [PERSON_NAME]" at bounding box center [331, 498] width 278 height 21
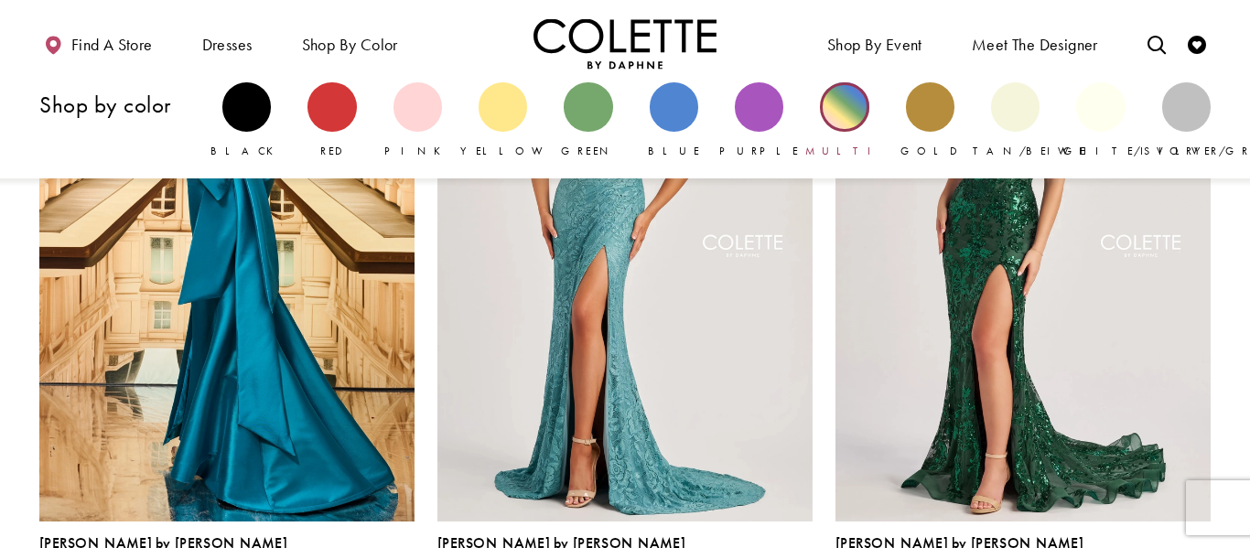
click at [845, 106] on div "Primary block" at bounding box center [844, 106] width 48 height 48
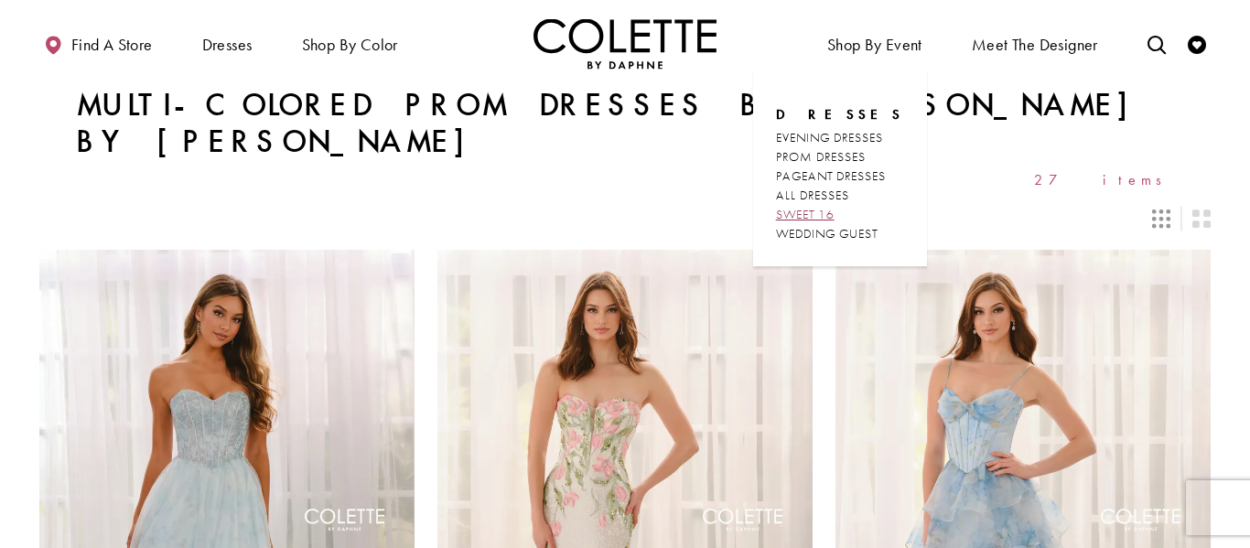
click at [819, 210] on span "SWEET 16" at bounding box center [805, 214] width 59 height 16
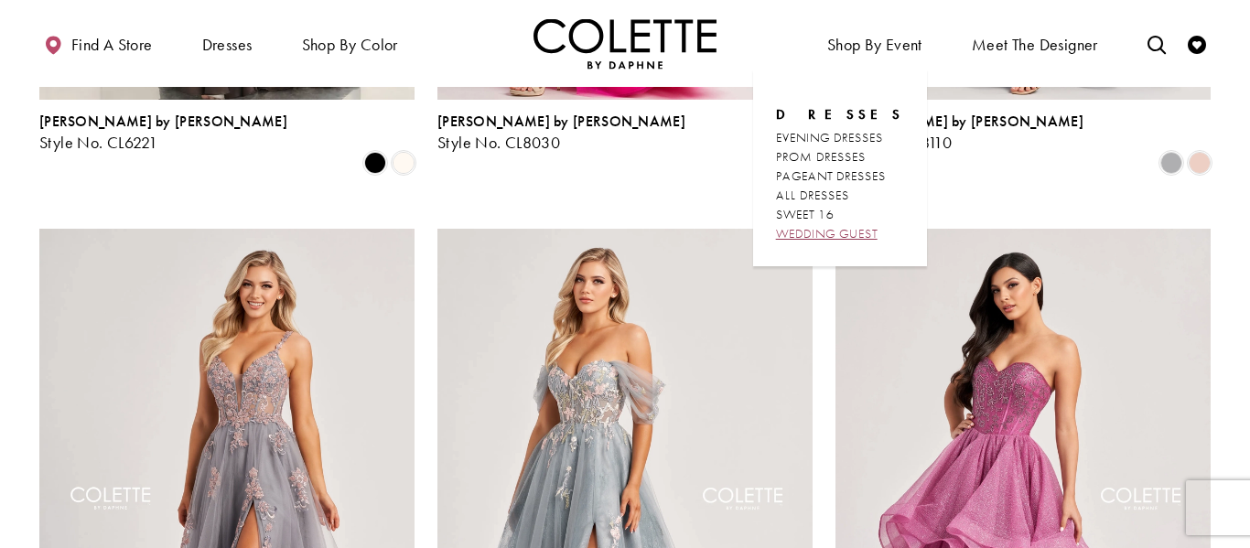
click at [850, 231] on span "WEDDING GUEST" at bounding box center [827, 233] width 102 height 16
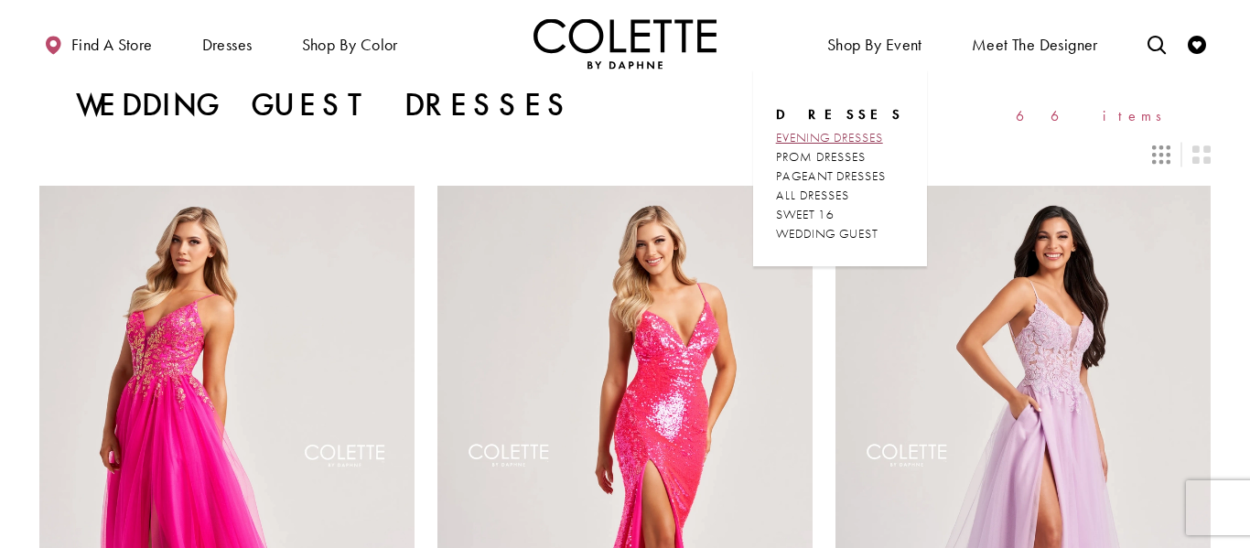
click at [843, 141] on span "EVENING DRESSES" at bounding box center [829, 137] width 107 height 16
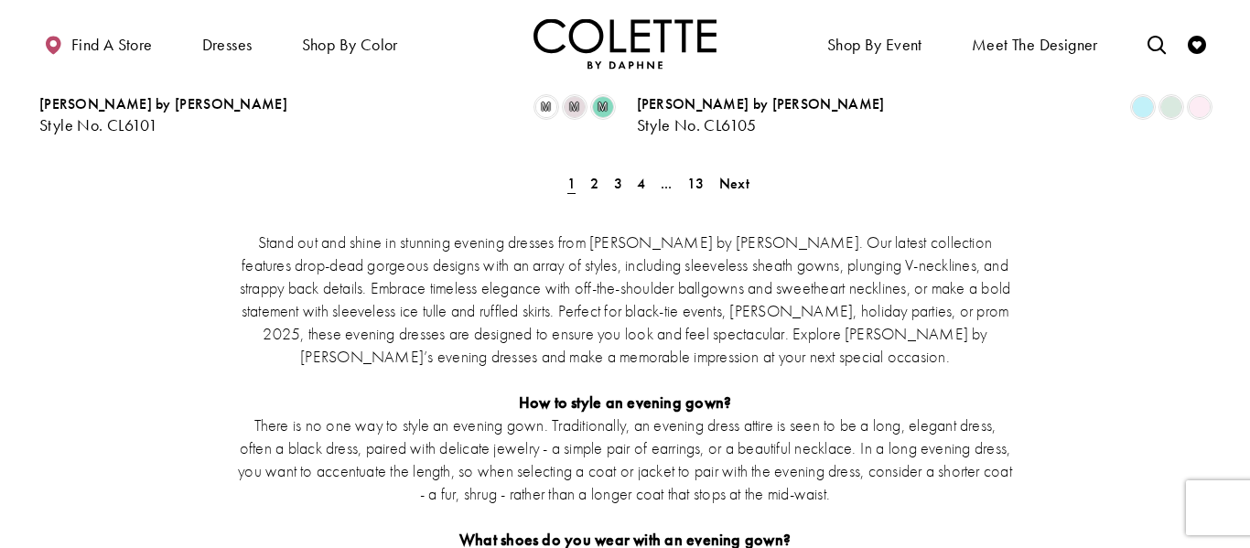
scroll to position [3644, 0]
